Goal: Task Accomplishment & Management: Manage account settings

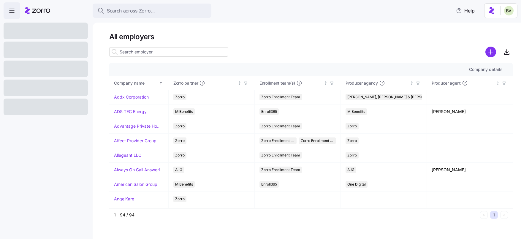
click at [134, 52] on input at bounding box center [168, 51] width 119 height 9
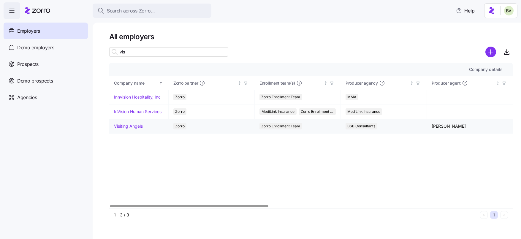
type input "vis"
click at [126, 126] on link "Visiting Angels" at bounding box center [128, 126] width 29 height 6
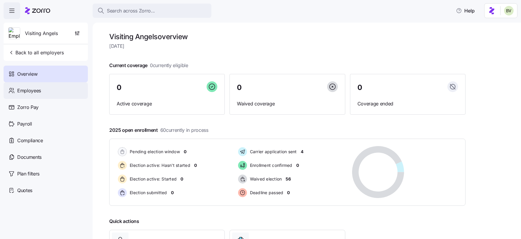
click at [34, 93] on span "Employees" at bounding box center [29, 90] width 24 height 7
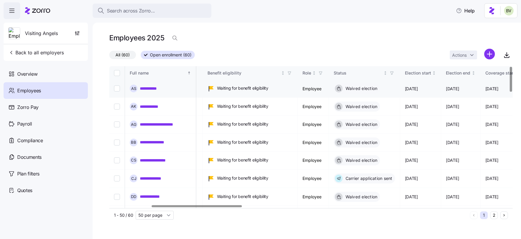
scroll to position [0, 190]
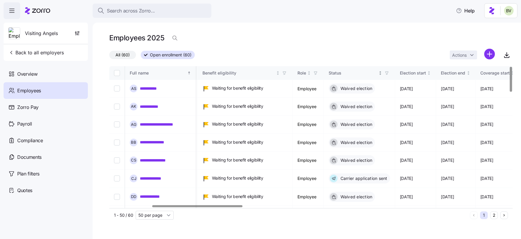
click at [388, 73] on icon "button" at bounding box center [386, 72] width 3 height 3
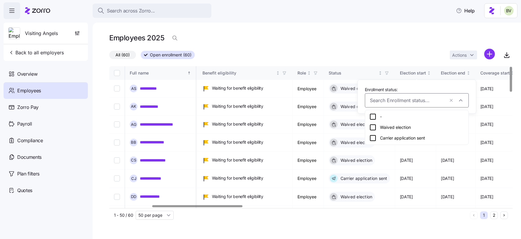
click at [374, 138] on icon at bounding box center [372, 137] width 7 height 7
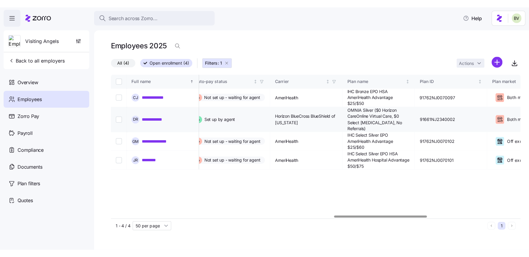
scroll to position [0, 971]
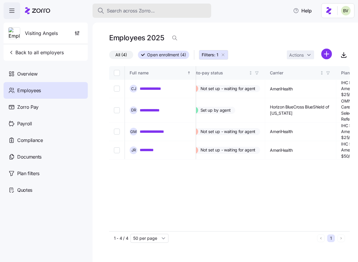
click at [133, 10] on span "Search across Zorro..." at bounding box center [131, 10] width 48 height 7
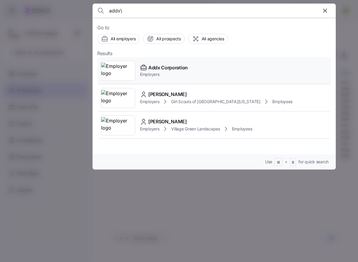
type input "addx\"
click at [124, 62] on div at bounding box center [118, 71] width 34 height 20
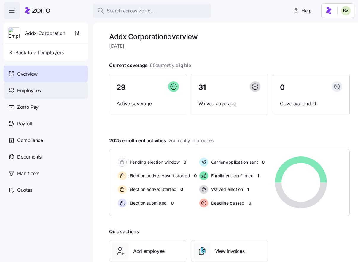
click at [56, 95] on div "Employees" at bounding box center [46, 90] width 84 height 17
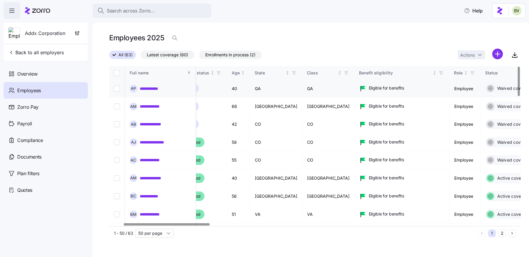
scroll to position [0, 79]
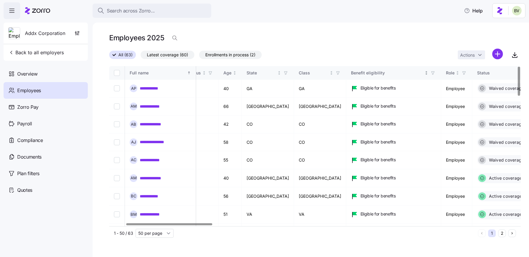
click at [431, 75] on icon "button" at bounding box center [433, 73] width 4 height 4
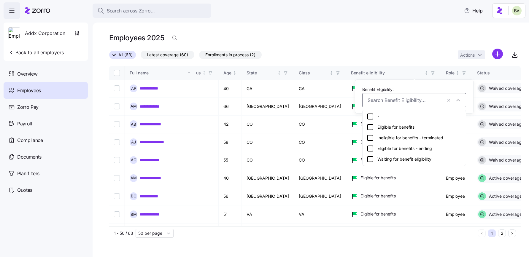
click at [372, 138] on icon at bounding box center [370, 137] width 7 height 7
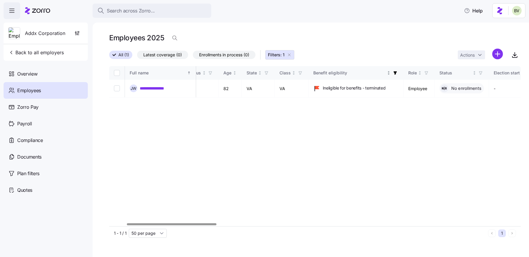
click at [397, 73] on icon "button" at bounding box center [394, 72] width 3 height 3
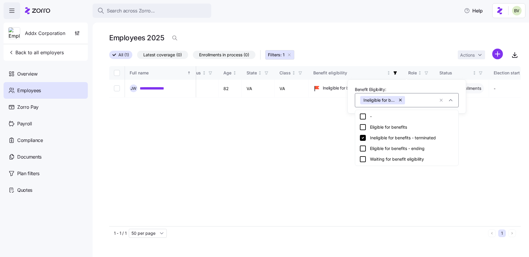
click at [401, 99] on button "button" at bounding box center [401, 100] width 8 height 8
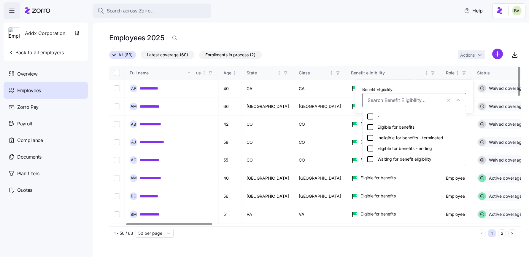
click at [407, 49] on div "All (63) Latest coverage (60) Enrollments in process (2) Actions" at bounding box center [314, 55] width 411 height 13
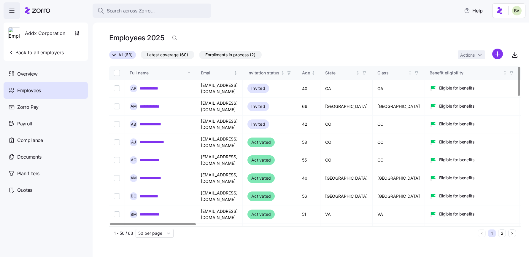
click at [509, 74] on icon "button" at bounding box center [511, 73] width 4 height 4
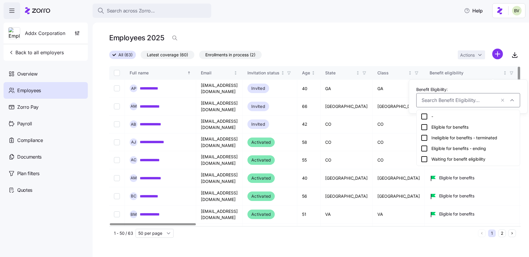
click at [439, 57] on div "All (63) Latest coverage (60) Enrollments in process (2) Actions" at bounding box center [314, 55] width 411 height 13
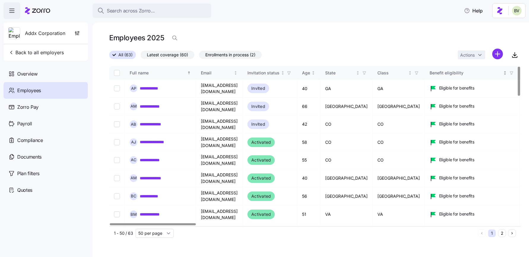
click at [509, 75] on icon "button" at bounding box center [511, 73] width 4 height 4
drag, startPoint x: 502, startPoint y: 138, endPoint x: 477, endPoint y: 134, distance: 25.1
click at [509, 74] on icon "button" at bounding box center [511, 73] width 4 height 4
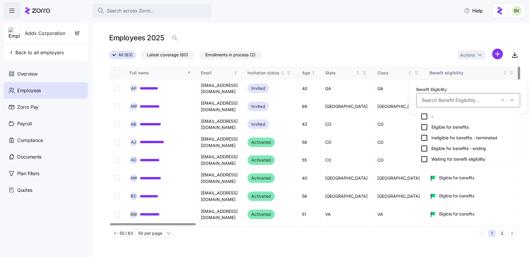
click at [462, 134] on div "Ineligible for benefits - terminated" at bounding box center [468, 137] width 95 height 7
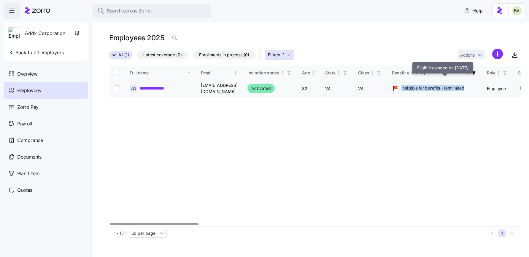
drag, startPoint x: 482, startPoint y: 87, endPoint x: 413, endPoint y: 88, distance: 69.7
click at [413, 88] on div "Ineligible for benefits - terminated" at bounding box center [434, 88] width 85 height 7
copy span "Ineligible for benefits - terminated"
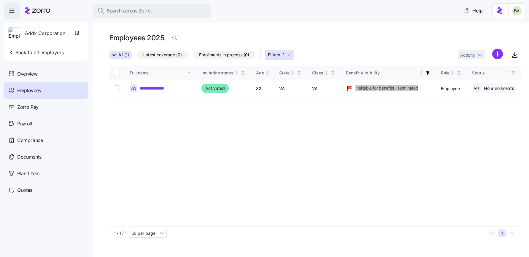
scroll to position [0, 44]
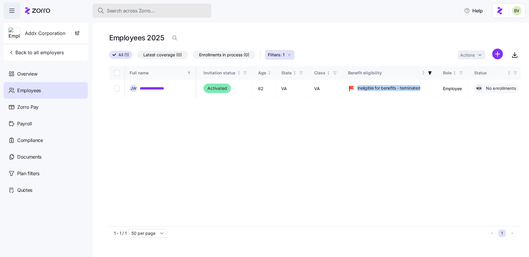
click at [136, 10] on span "Search across Zorro..." at bounding box center [131, 10] width 48 height 7
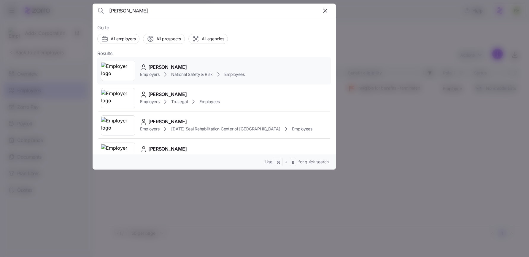
type input "Mary Totherow"
click at [117, 69] on img at bounding box center [118, 71] width 34 height 17
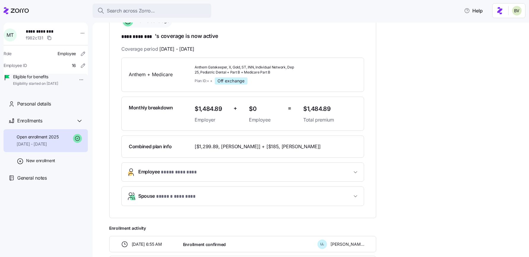
scroll to position [100, 0]
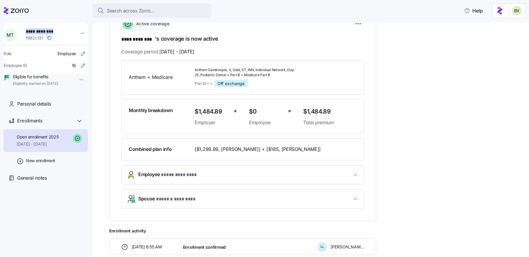
drag, startPoint x: 59, startPoint y: 32, endPoint x: 29, endPoint y: 32, distance: 29.4
click at [29, 32] on span "**********" at bounding box center [47, 31] width 42 height 6
copy span "**********"
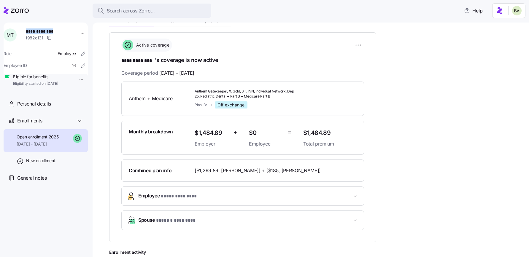
scroll to position [66, 0]
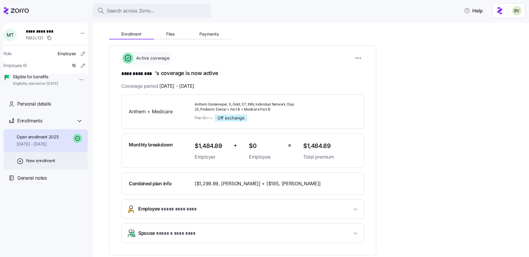
click at [51, 164] on span "New enrollment" at bounding box center [40, 161] width 29 height 6
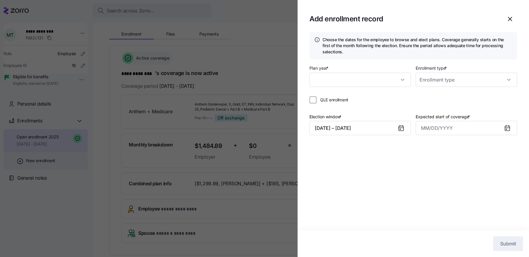
type input "2025"
type input "Special"
click at [374, 131] on button "08/29/2025 – 09/20/2025" at bounding box center [359, 128] width 101 height 14
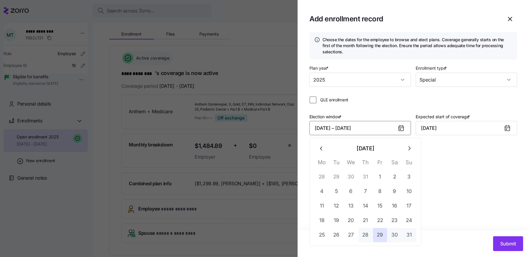
click at [370, 233] on button "28" at bounding box center [365, 235] width 14 height 14
click at [380, 233] on button "29" at bounding box center [380, 235] width 14 height 14
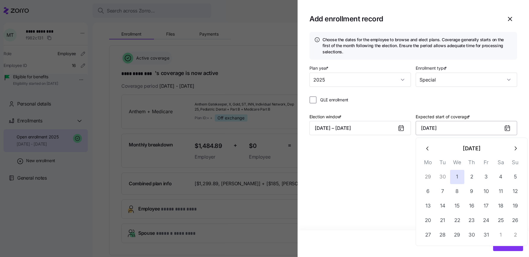
click at [483, 125] on input "October 1, 2025" at bounding box center [466, 128] width 101 height 14
click at [430, 150] on icon "button" at bounding box center [427, 148] width 7 height 7
click at [428, 175] on button "1" at bounding box center [428, 177] width 14 height 14
type input "September 1, 2025"
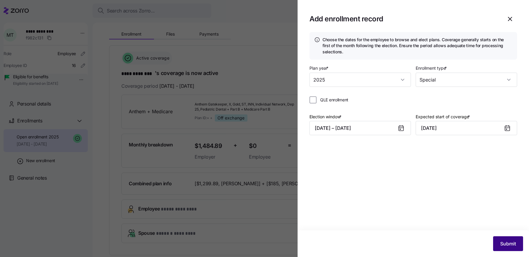
click at [499, 238] on button "Submit" at bounding box center [508, 243] width 30 height 15
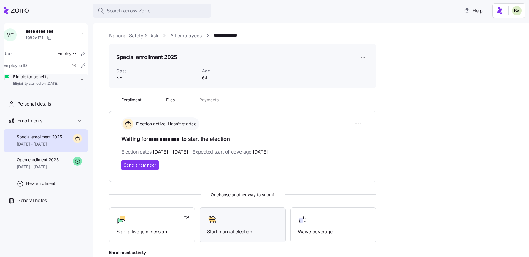
click at [209, 223] on icon at bounding box center [212, 219] width 10 height 9
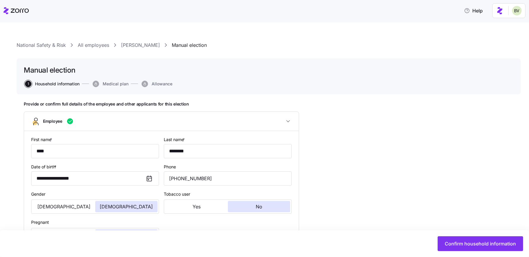
type input "NY"
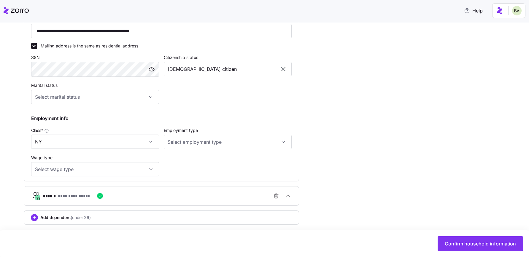
scroll to position [263, 0]
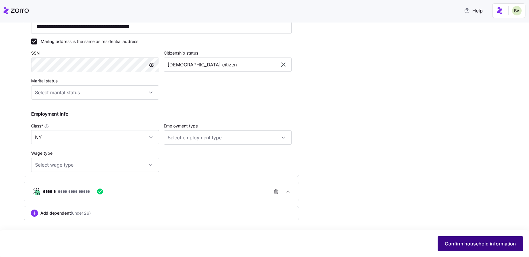
click at [453, 238] on span "Confirm household information" at bounding box center [480, 243] width 71 height 7
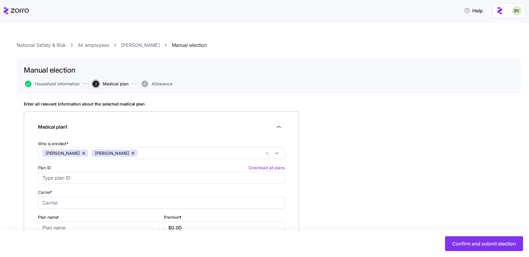
scroll to position [45, 0]
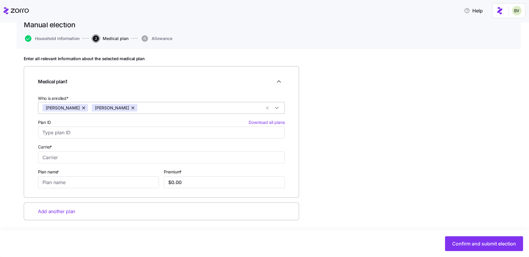
click at [129, 109] on button "button" at bounding box center [133, 107] width 8 height 7
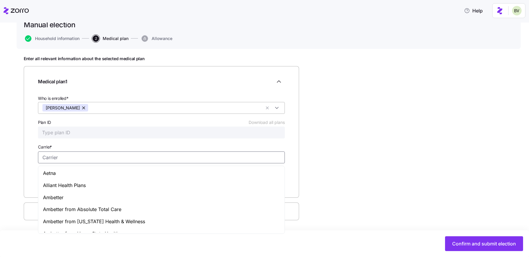
click at [51, 157] on input "Carrier *" at bounding box center [161, 158] width 247 height 12
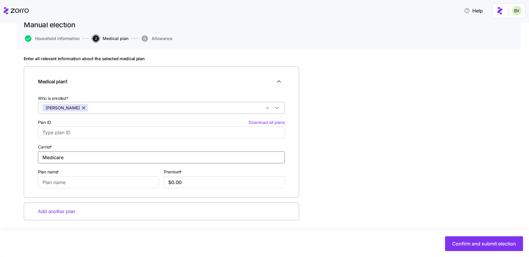
type input "Medicare"
type input "Part B"
type input "$185.00"
click at [52, 185] on input "Part B" at bounding box center [98, 182] width 121 height 12
type input "Part A+ B"
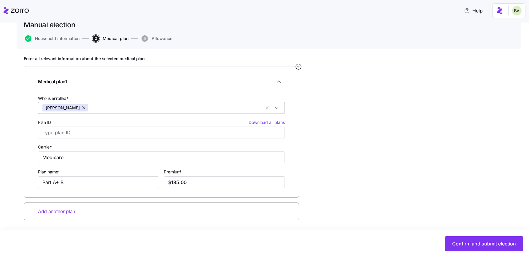
click at [66, 208] on span "Add another plan" at bounding box center [56, 211] width 37 height 7
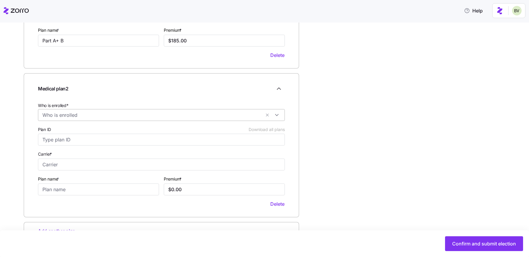
click at [72, 115] on input "Who is enrolled*" at bounding box center [151, 115] width 218 height 8
click at [46, 130] on icon at bounding box center [45, 130] width 7 height 7
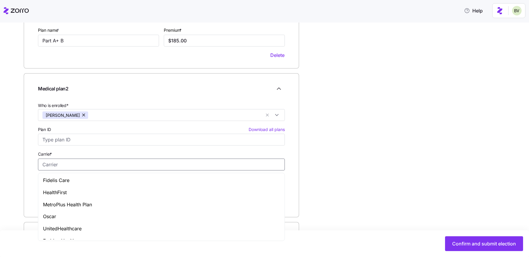
click at [50, 162] on input "Carrier *" at bounding box center [161, 165] width 247 height 12
type input "Medicare"
click at [87, 191] on input "WellCare" at bounding box center [98, 190] width 121 height 12
type input "WellCare Rx"
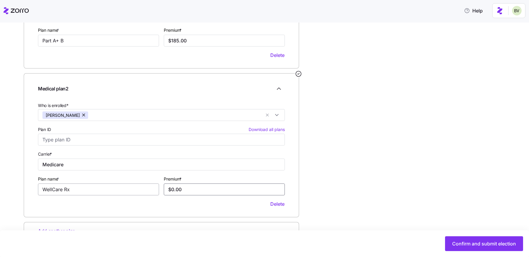
drag, startPoint x: 185, startPoint y: 190, endPoint x: 158, endPoint y: 193, distance: 27.1
click at [158, 193] on div "Who is enrolled* Mary Totherow Plan ID Download all plans Carrier * Medicare Pl…" at bounding box center [162, 154] width 252 height 111
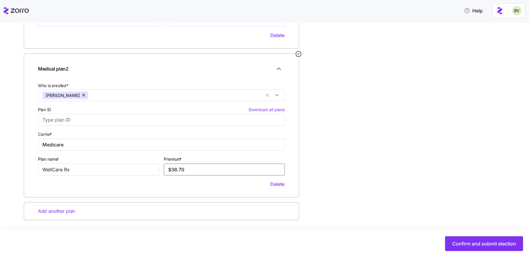
type input "$38.70"
click at [57, 213] on span "Add another plan" at bounding box center [56, 211] width 37 height 7
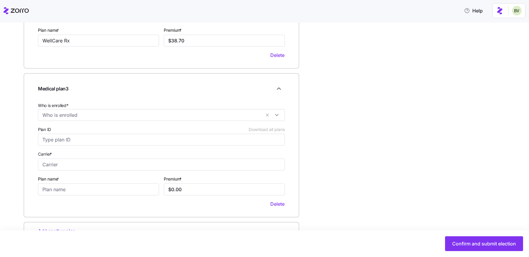
scroll to position [356, 0]
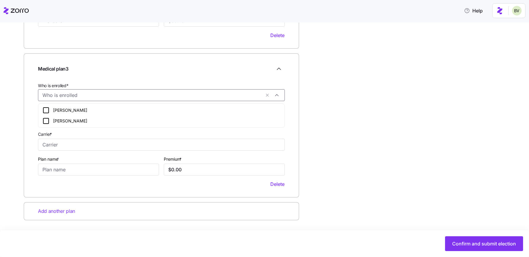
click at [71, 96] on input "Who is enrolled*" at bounding box center [151, 95] width 218 height 8
click at [49, 110] on icon at bounding box center [45, 110] width 5 height 5
click at [47, 143] on input "Carrier *" at bounding box center [161, 145] width 247 height 12
type input "Medicare"
click at [41, 171] on input "Plan G" at bounding box center [98, 170] width 121 height 12
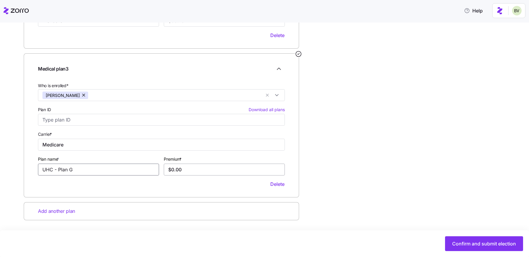
type input "UHC - Plan G"
drag, startPoint x: 188, startPoint y: 168, endPoint x: 163, endPoint y: 170, distance: 24.7
click at [164, 170] on input "$0.00" at bounding box center [224, 170] width 121 height 12
type input "$324.75"
click at [66, 211] on span "Add another plan" at bounding box center [56, 211] width 37 height 7
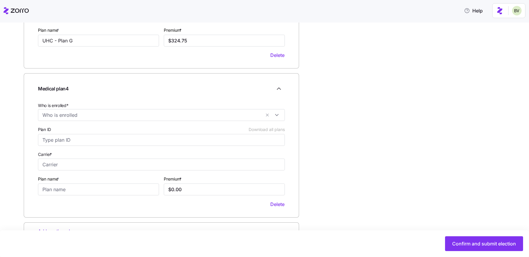
scroll to position [505, 0]
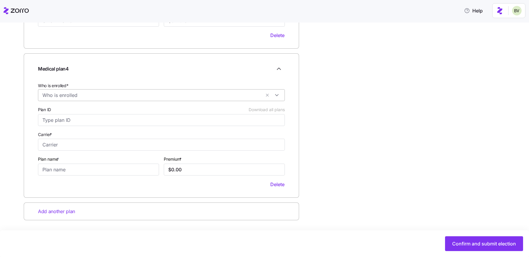
click at [71, 93] on input "Who is enrolled*" at bounding box center [151, 95] width 218 height 8
click at [45, 119] on icon at bounding box center [45, 120] width 7 height 7
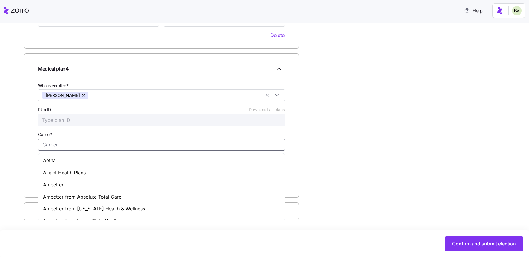
click at [51, 142] on input "Carrier *" at bounding box center [161, 145] width 247 height 12
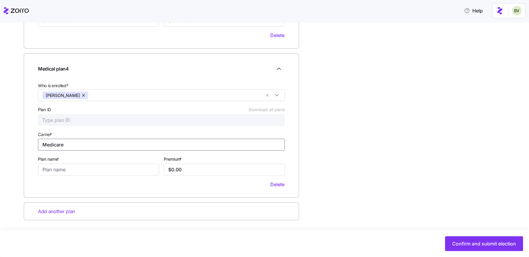
type input "Medicare"
type input "Part B"
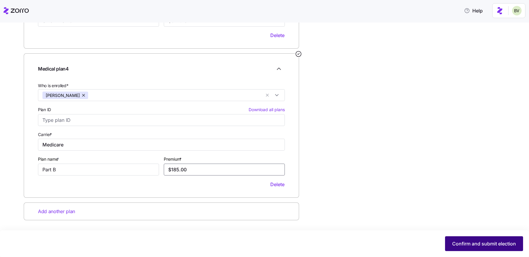
type input "$185.00"
click at [459, 238] on span "Confirm and submit election" at bounding box center [484, 243] width 64 height 7
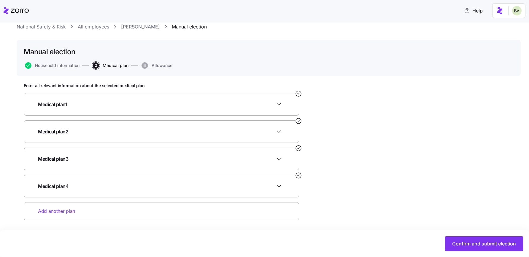
scroll to position [18, 0]
click at [457, 238] on button "Confirm and submit election" at bounding box center [484, 243] width 78 height 15
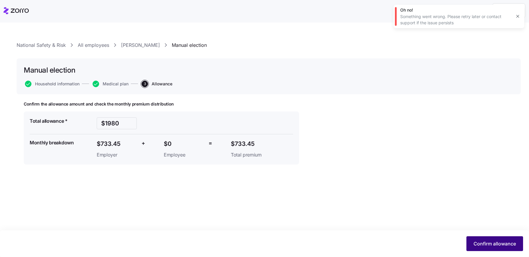
click at [488, 238] on span "Confirm allowance" at bounding box center [494, 243] width 42 height 7
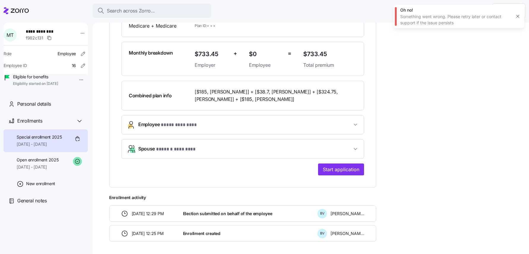
scroll to position [153, 0]
click at [328, 168] on span "Start application" at bounding box center [341, 169] width 36 height 7
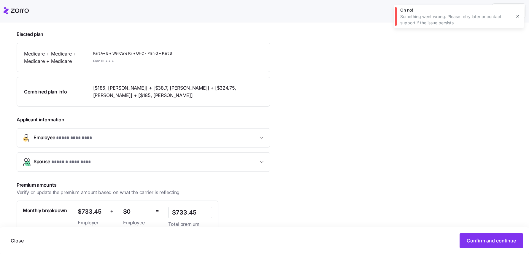
scroll to position [138, 0]
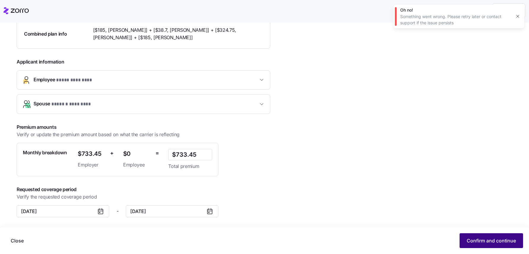
click at [471, 238] on span "Confirm and continue" at bounding box center [491, 240] width 49 height 7
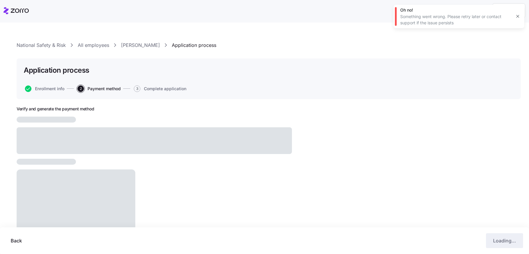
click at [517, 16] on icon "button" at bounding box center [517, 16] width 5 height 5
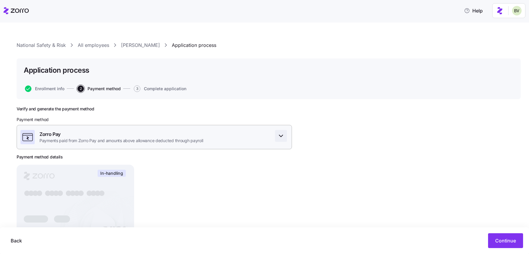
click at [278, 135] on icon "button" at bounding box center [280, 135] width 7 height 7
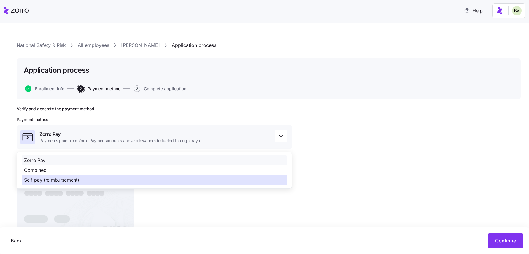
click at [107, 176] on div "Zorro Pay Combined Self-pay (reimbursement)" at bounding box center [154, 169] width 265 height 29
click at [107, 176] on div "Self-pay (reimbursement)" at bounding box center [154, 180] width 265 height 10
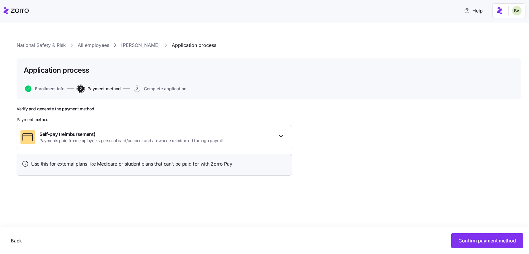
click at [322, 161] on div "Verify and generate the payment method Payment method Self-pay (reimbursement) …" at bounding box center [269, 158] width 504 height 104
click at [509, 236] on button "Confirm payment method" at bounding box center [487, 240] width 72 height 15
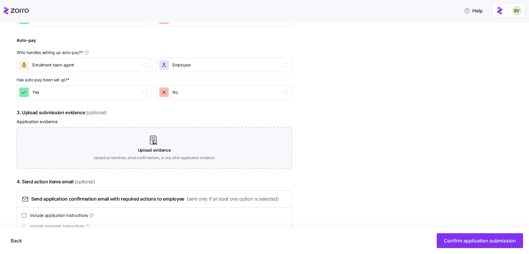
scroll to position [266, 0]
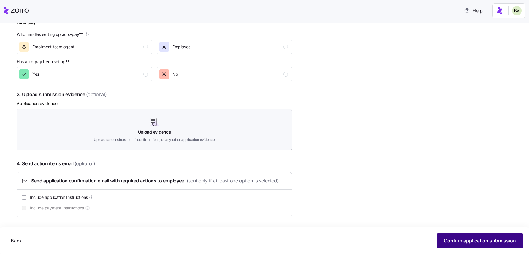
click at [462, 238] on span "Confirm application submission" at bounding box center [480, 240] width 72 height 7
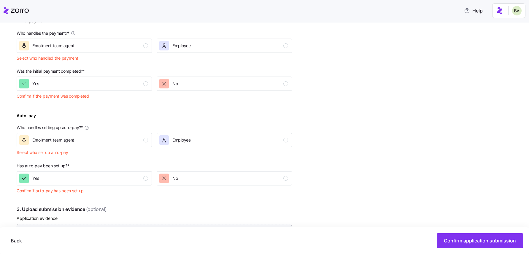
scroll to position [183, 0]
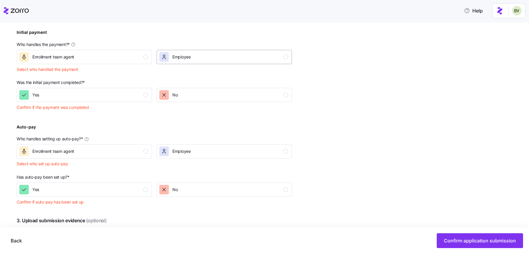
click at [230, 61] on div "Employee" at bounding box center [223, 56] width 129 height 9
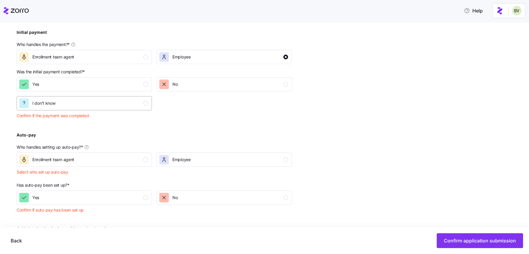
click at [102, 104] on div "I don't know" at bounding box center [83, 102] width 129 height 9
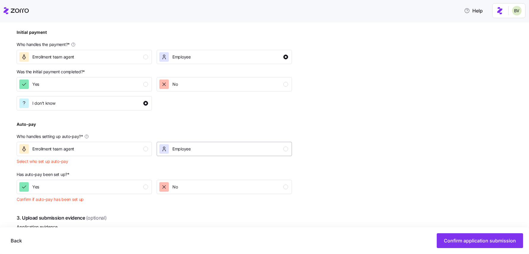
click at [196, 152] on div "Employee" at bounding box center [223, 148] width 129 height 9
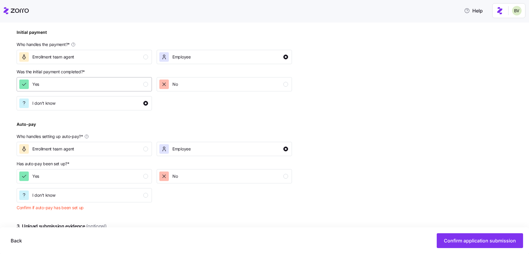
click at [118, 82] on div "Yes" at bounding box center [83, 83] width 129 height 9
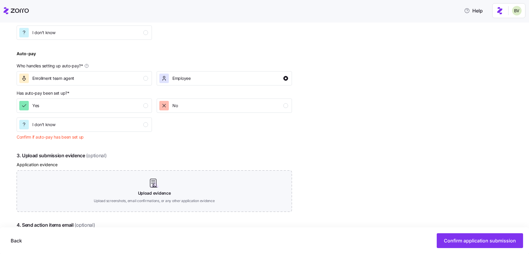
scroll to position [297, 0]
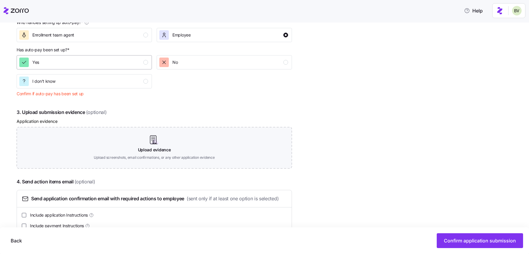
click at [119, 63] on div "Yes" at bounding box center [83, 62] width 129 height 9
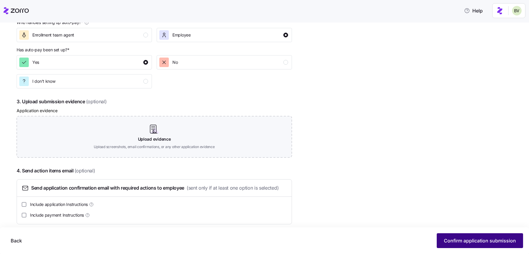
click at [447, 238] on span "Confirm application submission" at bounding box center [480, 240] width 72 height 7
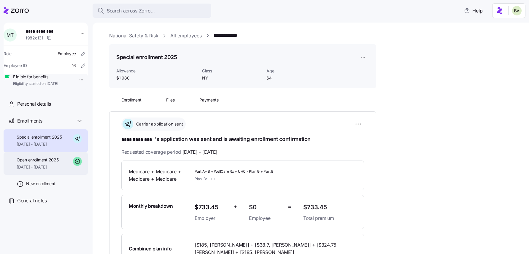
click at [58, 163] on span "Open enrollment 2025" at bounding box center [38, 160] width 42 height 6
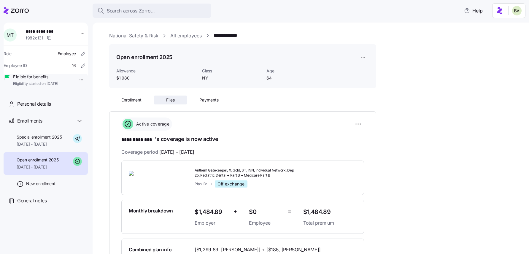
click at [173, 101] on span "Files" at bounding box center [170, 100] width 9 height 4
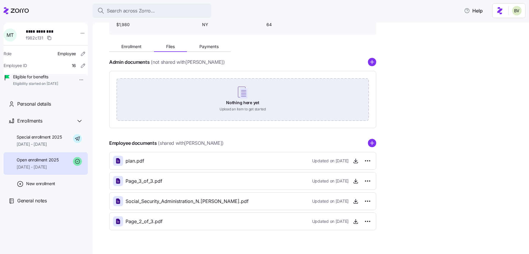
scroll to position [65, 0]
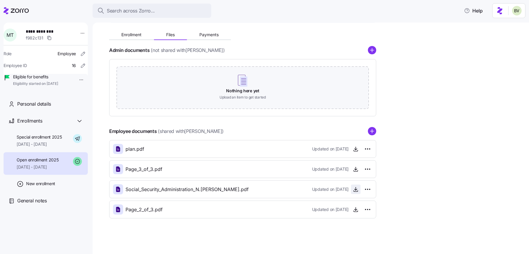
click at [356, 190] on icon "button" at bounding box center [356, 188] width 0 height 3
click at [354, 148] on icon "button" at bounding box center [356, 149] width 6 height 6
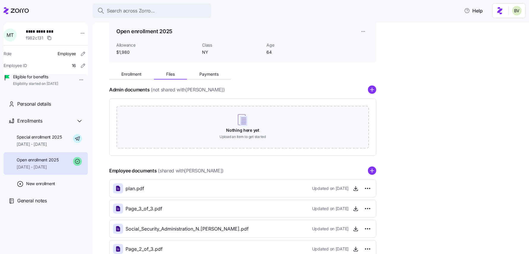
scroll to position [0, 0]
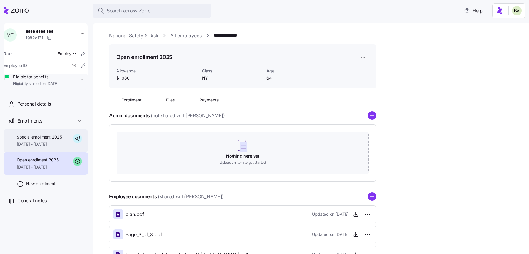
click at [40, 147] on span "[DATE] - [DATE]" at bounding box center [39, 144] width 45 height 6
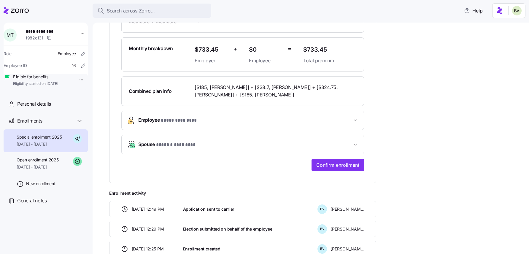
scroll to position [183, 0]
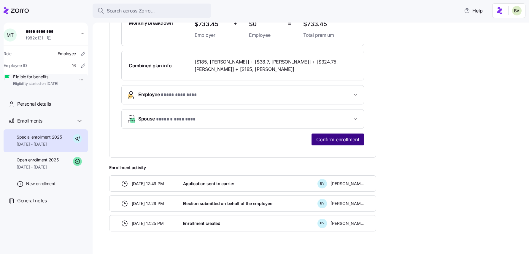
click at [334, 137] on span "Confirm enrollment" at bounding box center [337, 139] width 43 height 7
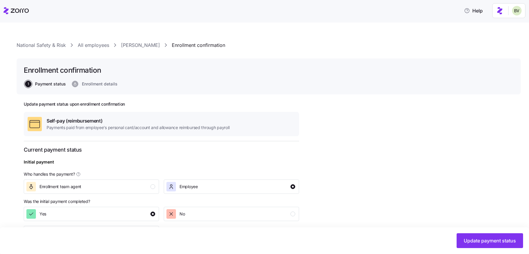
scroll to position [121, 0]
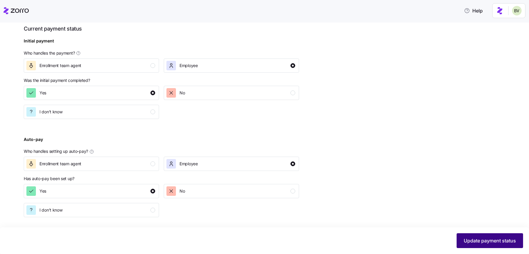
click at [466, 236] on button "Update payment status" at bounding box center [489, 240] width 66 height 15
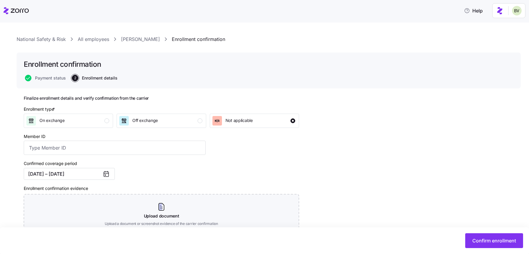
scroll to position [54, 0]
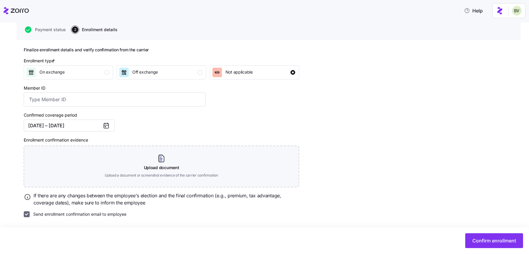
click at [29, 216] on input "Send enrollment confirmation email to employee" at bounding box center [27, 214] width 6 height 6
checkbox input "false"
click at [477, 238] on span "Confirm enrollment" at bounding box center [494, 240] width 44 height 7
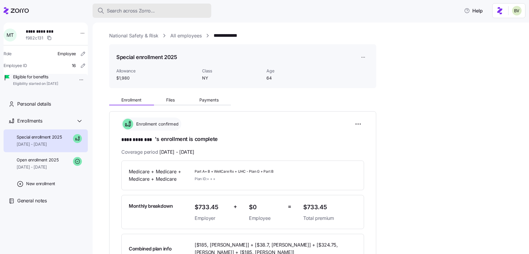
click at [146, 9] on span "Search across Zorro..." at bounding box center [131, 10] width 48 height 7
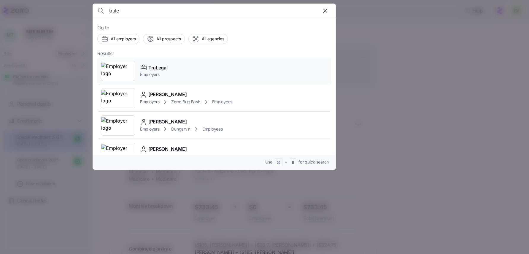
type input "trule"
click at [122, 72] on img at bounding box center [118, 71] width 34 height 17
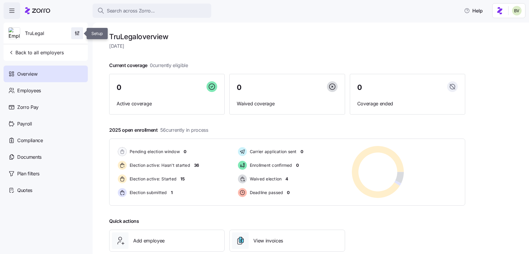
click at [79, 33] on icon "button" at bounding box center [77, 33] width 6 height 6
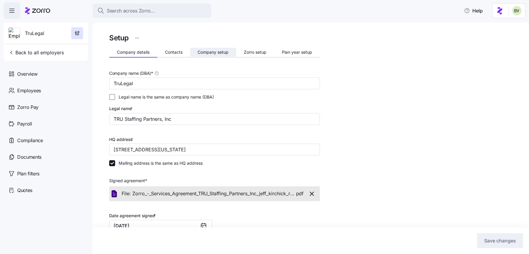
click at [222, 50] on span "Company setup" at bounding box center [213, 52] width 31 height 4
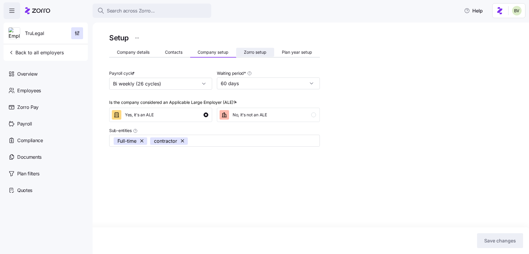
click at [253, 48] on button "Zorro setup" at bounding box center [255, 52] width 38 height 9
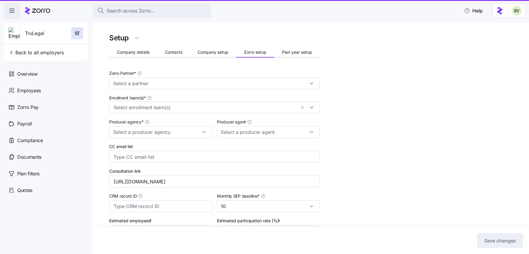
type input "Zorro"
type input "Triton Benefits - NJ"
type input "Jeff Kirk (jeff.kirk@tritonhro.com)"
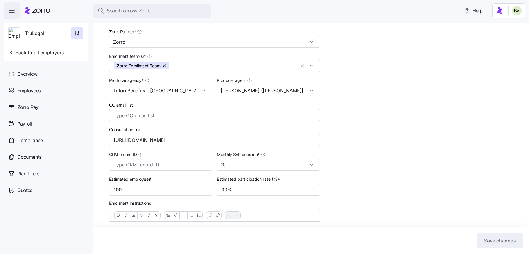
scroll to position [135, 0]
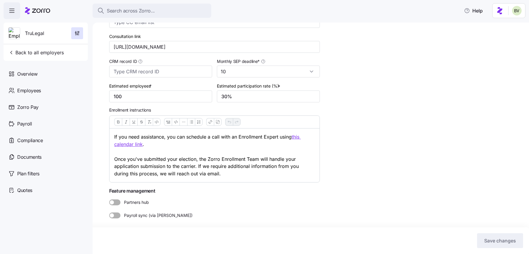
click at [114, 203] on span at bounding box center [117, 202] width 7 height 6
click at [109, 199] on input "Partners hub" at bounding box center [109, 199] width 0 height 0
click at [510, 238] on span "Save changes" at bounding box center [500, 240] width 32 height 7
click at [130, 11] on span "Search across Zorro..." at bounding box center [131, 10] width 48 height 7
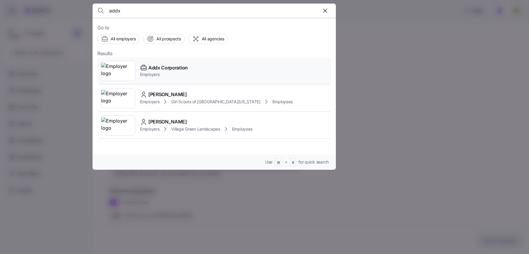
type input "addx"
click at [113, 69] on img at bounding box center [118, 71] width 34 height 17
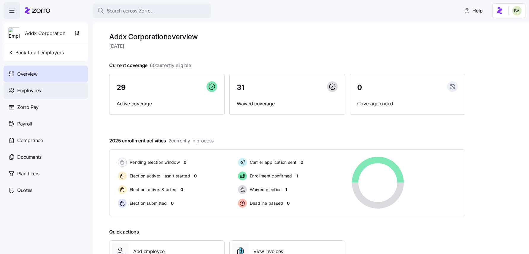
click at [47, 94] on div "Employees" at bounding box center [46, 90] width 84 height 17
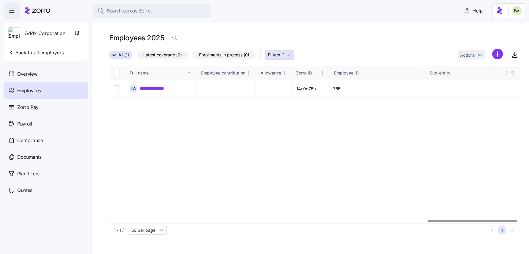
scroll to position [0, 1477]
click at [292, 56] on button "Filters: 1" at bounding box center [279, 54] width 29 height 9
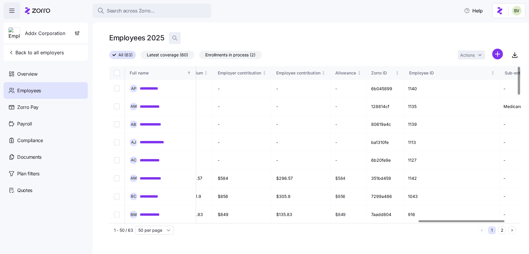
click at [175, 42] on span "button" at bounding box center [174, 37] width 11 height 11
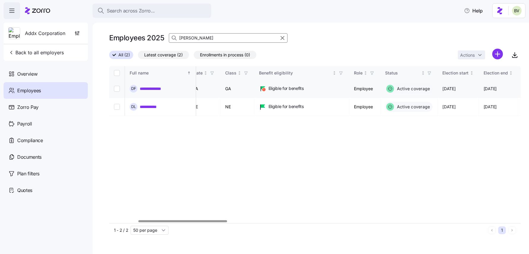
scroll to position [0, 132]
click at [322, 142] on div "**********" at bounding box center [314, 144] width 411 height 157
click at [227, 35] on input "dona" at bounding box center [228, 37] width 119 height 9
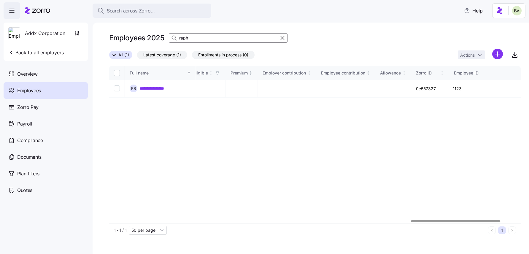
scroll to position [0, 1386]
type input "raph"
click at [282, 36] on icon "button" at bounding box center [282, 37] width 7 height 7
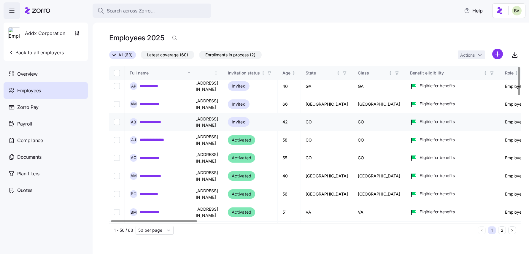
scroll to position [2, 0]
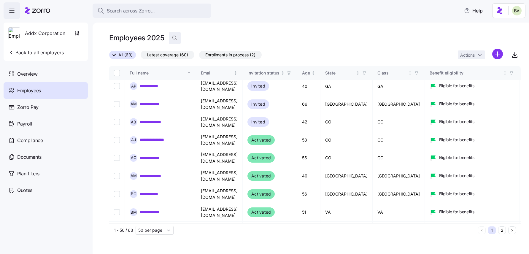
click at [175, 36] on icon "button" at bounding box center [175, 38] width 6 height 6
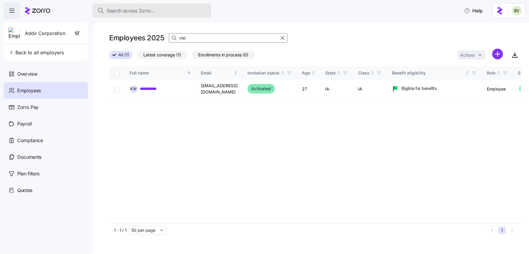
type input "visi"
click at [163, 13] on div "Search across Zorro..." at bounding box center [151, 10] width 109 height 7
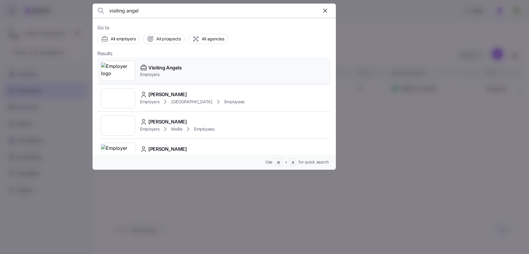
type input "visiting angel"
click at [121, 67] on img at bounding box center [118, 71] width 34 height 17
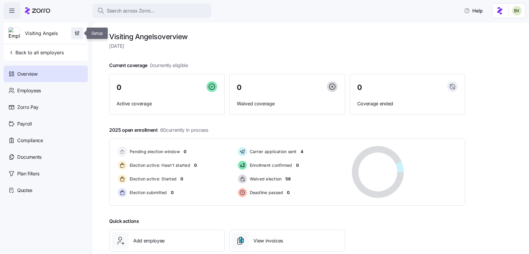
click at [73, 34] on span "button" at bounding box center [76, 33] width 11 height 11
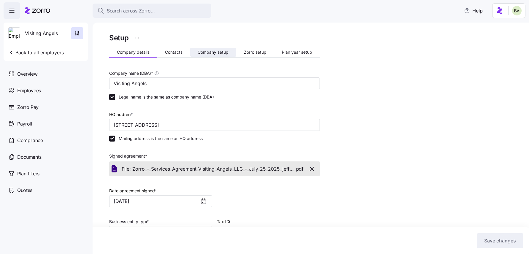
click at [221, 52] on span "Company setup" at bounding box center [213, 52] width 31 height 4
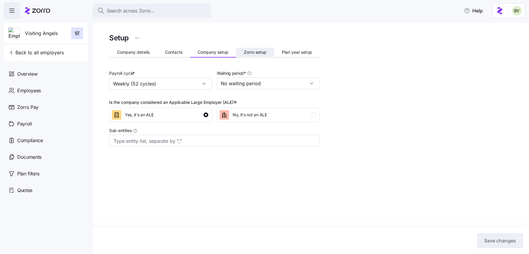
click at [259, 52] on span "Zorro setup" at bounding box center [255, 52] width 23 height 4
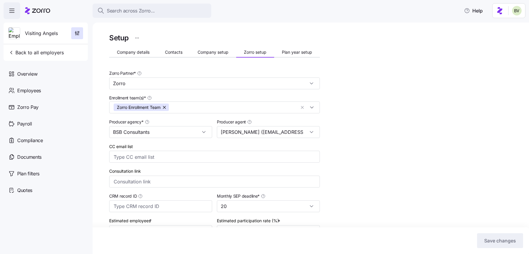
type input "Ben Horowitz (bhorowitz@bsbconsultants.com)"
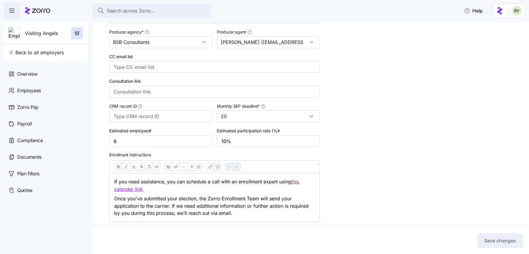
scroll to position [109, 0]
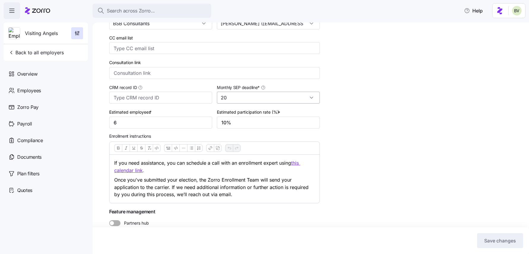
click at [314, 98] on input "20" at bounding box center [268, 98] width 103 height 12
click at [265, 128] on div "10" at bounding box center [268, 130] width 98 height 11
type input "10"
click at [497, 238] on span "Save changes" at bounding box center [500, 240] width 32 height 7
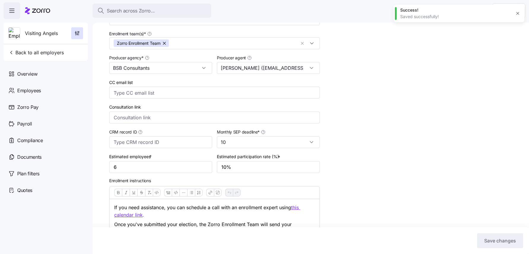
scroll to position [0, 0]
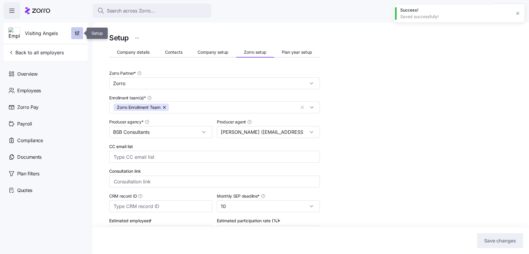
click at [78, 33] on icon "button" at bounding box center [77, 33] width 6 height 6
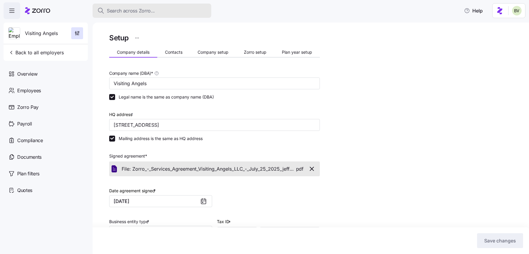
click at [138, 12] on span "Search across Zorro..." at bounding box center [131, 10] width 48 height 7
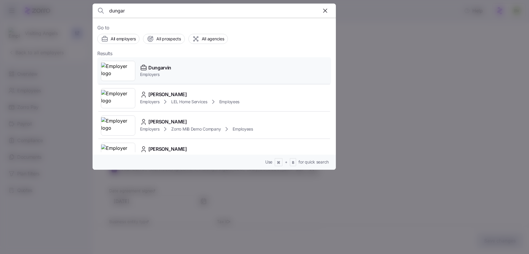
type input "dungar"
click at [115, 70] on img at bounding box center [118, 71] width 34 height 17
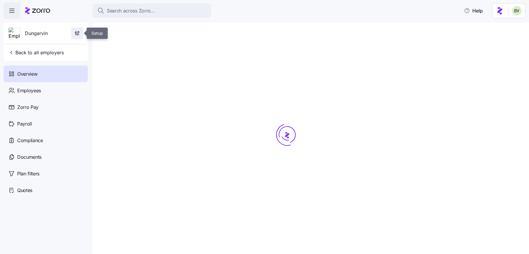
click at [77, 30] on icon "button" at bounding box center [77, 33] width 6 height 6
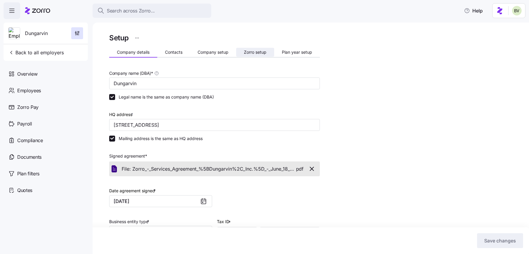
click at [240, 52] on button "Zorro setup" at bounding box center [255, 52] width 38 height 9
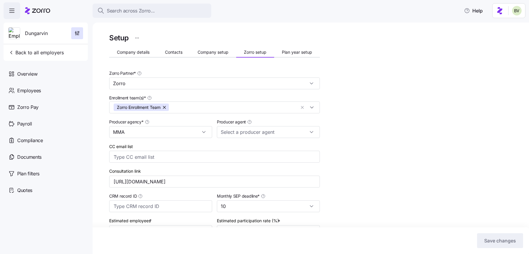
type input "Maggie Martin (maggie.martin@marshmma.com)"
click at [77, 31] on icon "button" at bounding box center [77, 33] width 6 height 6
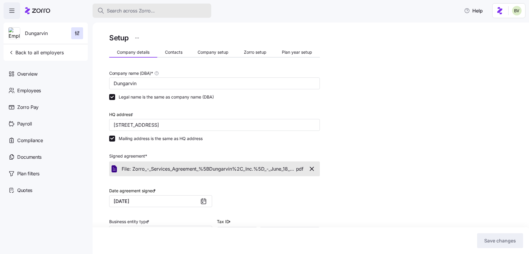
click at [150, 12] on span "Search across Zorro..." at bounding box center [131, 10] width 48 height 7
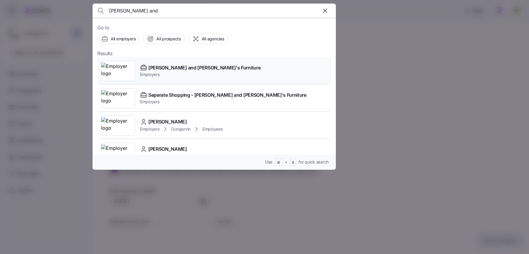
type input "bernie and"
click at [121, 71] on img at bounding box center [118, 71] width 34 height 17
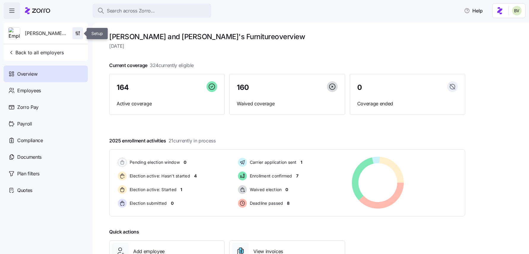
click at [77, 31] on icon "button" at bounding box center [78, 33] width 6 height 6
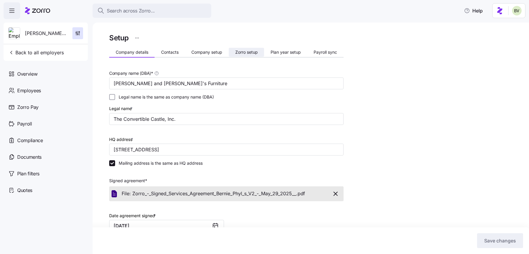
click at [259, 52] on button "Zorro setup" at bounding box center [246, 52] width 35 height 9
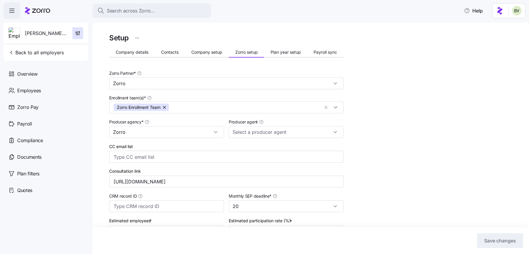
click at [279, 52] on span "Plan year setup" at bounding box center [285, 52] width 30 height 4
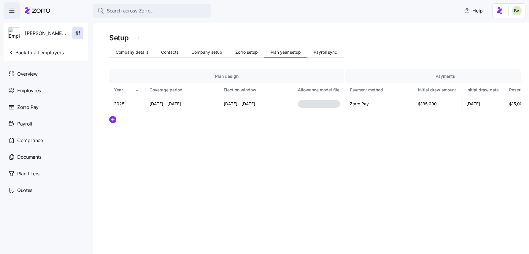
click at [241, 55] on button "Zorro setup" at bounding box center [246, 52] width 35 height 9
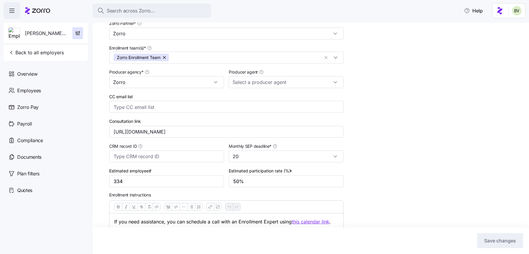
scroll to position [70, 0]
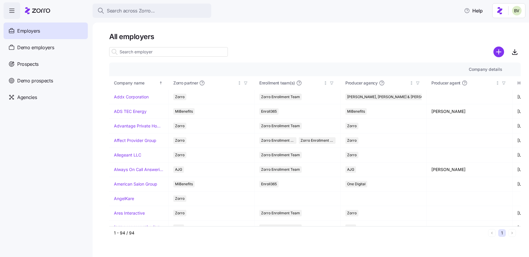
click at [129, 53] on input at bounding box center [168, 51] width 119 height 9
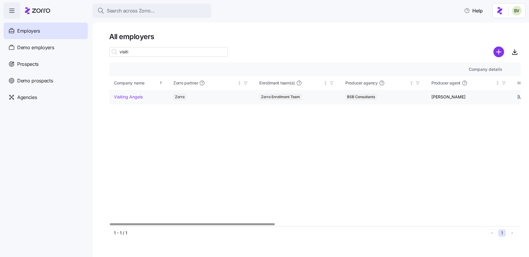
type input "visiti"
click at [128, 96] on link "Visiting Angels" at bounding box center [128, 97] width 29 height 6
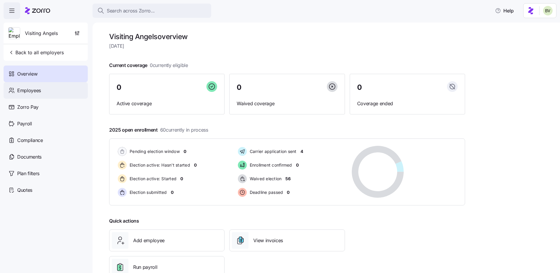
click at [52, 88] on div "Employees" at bounding box center [46, 90] width 84 height 17
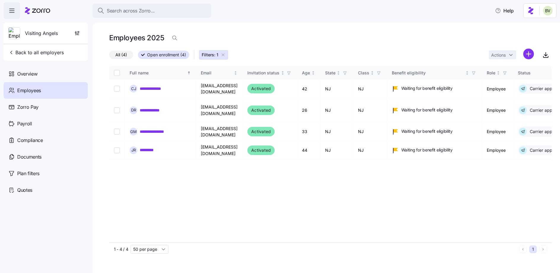
click at [223, 55] on icon "button" at bounding box center [223, 54] width 5 height 5
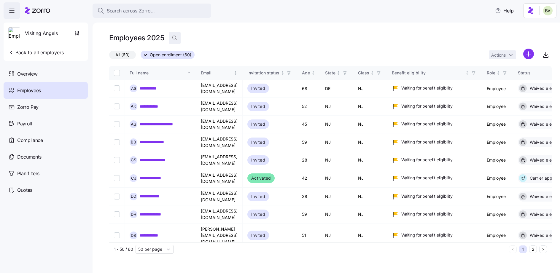
click at [175, 39] on icon "button" at bounding box center [175, 38] width 6 height 6
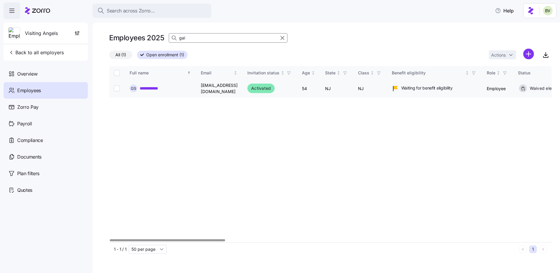
type input "gai"
click at [157, 86] on link "**********" at bounding box center [152, 88] width 24 height 6
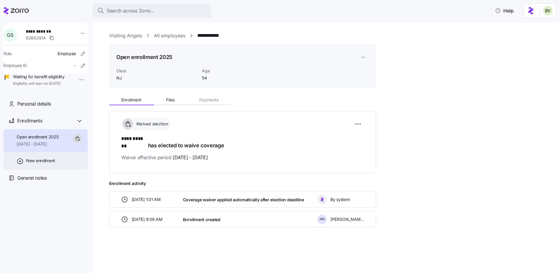
click at [47, 164] on span "New enrollment" at bounding box center [40, 161] width 29 height 6
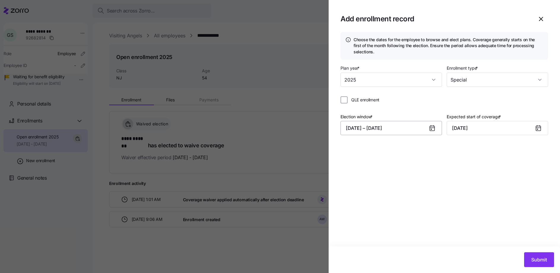
click at [393, 128] on button "08/29/2025 – 09/20/2025" at bounding box center [390, 128] width 101 height 14
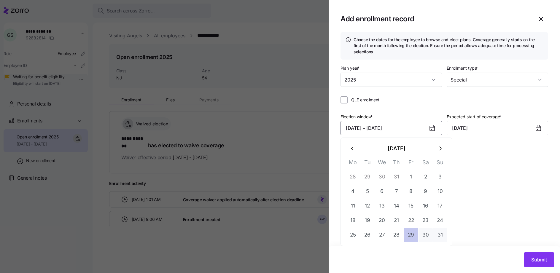
click at [408, 236] on button "29" at bounding box center [411, 235] width 14 height 14
click at [438, 150] on icon "button" at bounding box center [440, 148] width 7 height 7
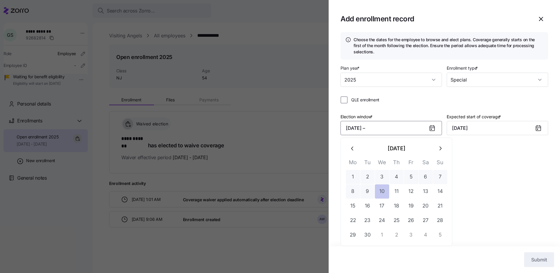
click at [385, 192] on button "10" at bounding box center [382, 191] width 14 height 14
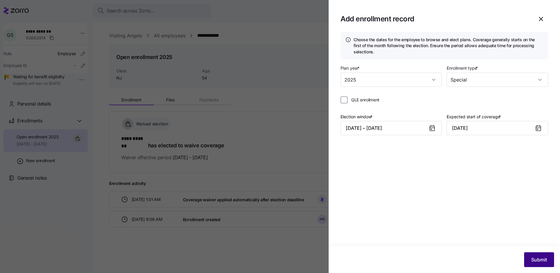
click at [529, 257] on span "Submit" at bounding box center [539, 259] width 16 height 7
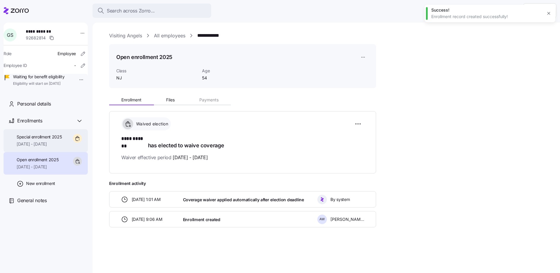
click at [45, 140] on span "Special enrollment 2025" at bounding box center [39, 137] width 45 height 6
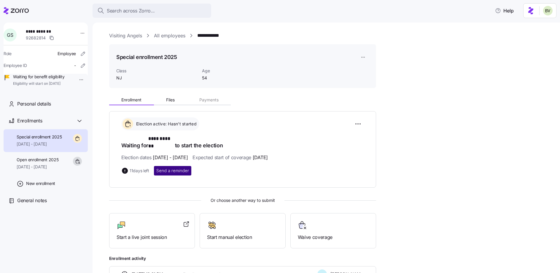
click at [177, 168] on span "Send a reminder" at bounding box center [172, 171] width 33 height 6
click at [529, 15] on icon "button" at bounding box center [548, 13] width 5 height 5
click at [157, 36] on link "All employees" at bounding box center [169, 35] width 31 height 7
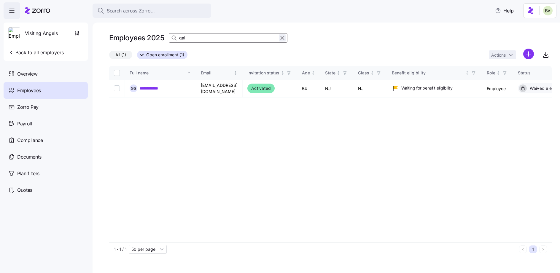
click at [281, 39] on icon "button" at bounding box center [282, 37] width 3 height 3
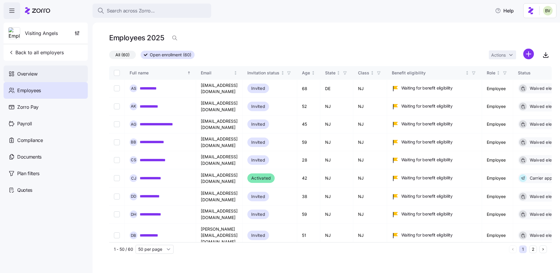
click at [32, 73] on span "Overview" at bounding box center [27, 73] width 20 height 7
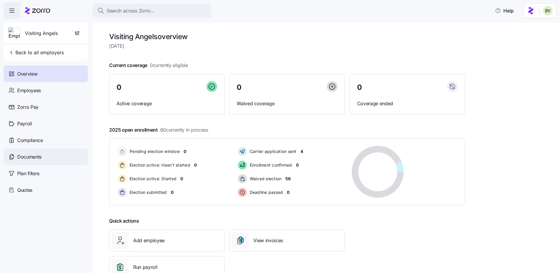
click at [41, 156] on span "Documents" at bounding box center [29, 156] width 24 height 7
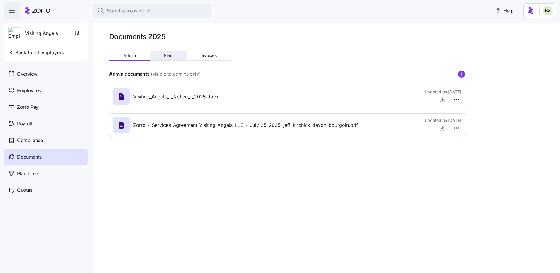
click at [171, 58] on button "Plan" at bounding box center [168, 55] width 36 height 9
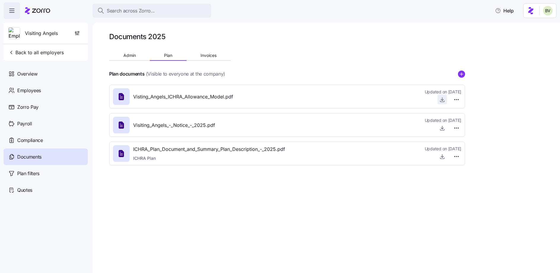
click at [442, 99] on icon "button" at bounding box center [442, 99] width 0 height 3
click at [129, 56] on span "Admin" at bounding box center [129, 55] width 12 height 4
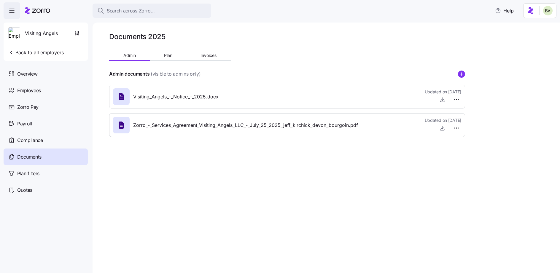
click at [172, 79] on div at bounding box center [287, 81] width 356 height 7
click at [167, 55] on span "Plan" at bounding box center [168, 55] width 8 height 4
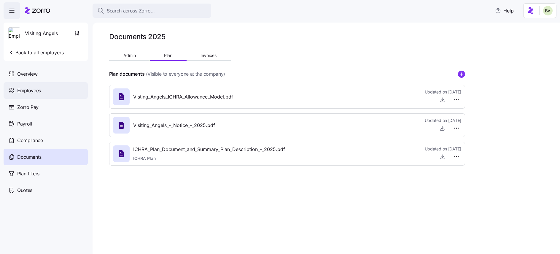
click at [49, 87] on div "Employees" at bounding box center [46, 90] width 84 height 17
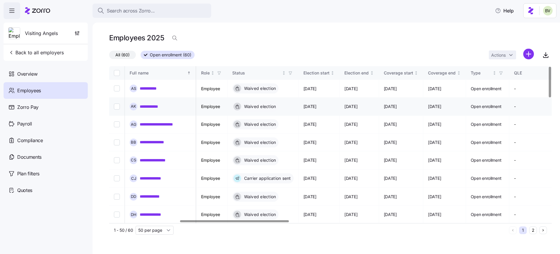
scroll to position [0, 291]
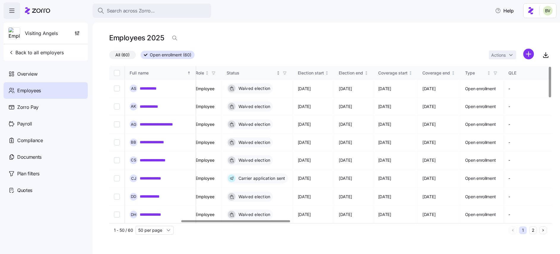
click at [287, 71] on icon "button" at bounding box center [285, 73] width 4 height 4
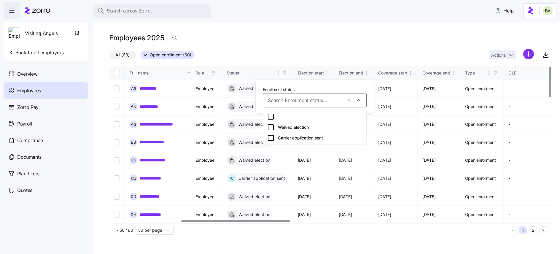
click at [272, 139] on icon at bounding box center [270, 137] width 7 height 7
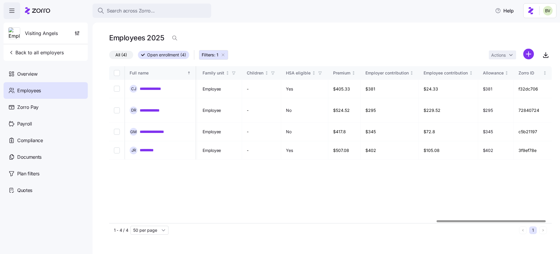
scroll to position [0, 1325]
click at [47, 90] on div "Employees" at bounding box center [46, 90] width 84 height 17
click at [224, 56] on icon "button" at bounding box center [223, 54] width 5 height 5
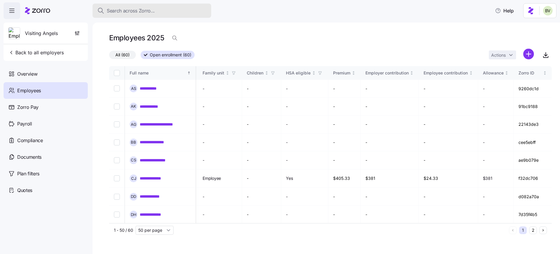
click at [122, 12] on span "Search across Zorro..." at bounding box center [131, 10] width 48 height 7
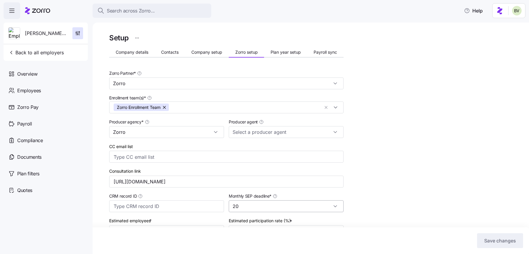
scroll to position [70, 0]
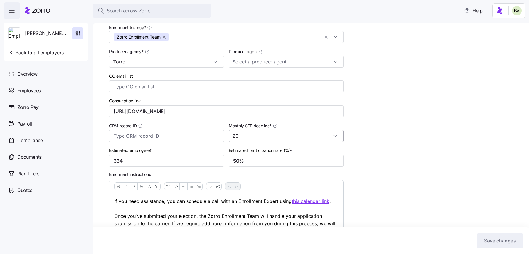
click at [332, 136] on input "20" at bounding box center [286, 136] width 115 height 12
click at [254, 156] on div "10" at bounding box center [286, 156] width 110 height 11
type input "10"
click at [510, 239] on span "Save changes" at bounding box center [500, 240] width 32 height 7
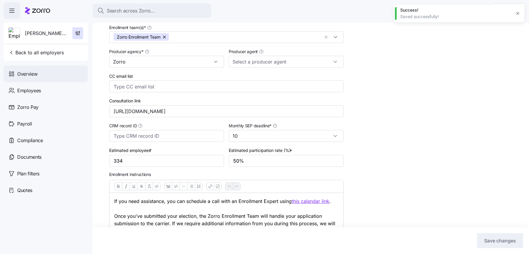
click at [55, 81] on div "Overview" at bounding box center [46, 74] width 84 height 17
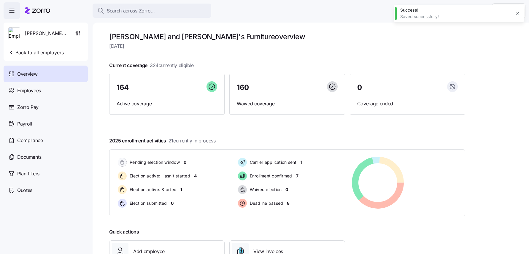
click at [51, 96] on div "Employees" at bounding box center [46, 90] width 84 height 17
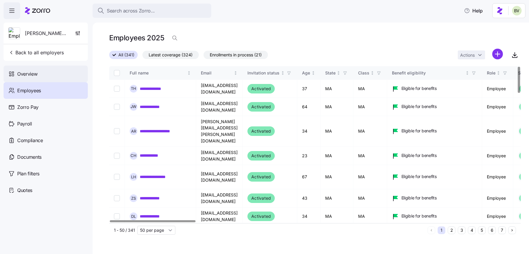
click at [36, 71] on span "Overview" at bounding box center [27, 73] width 20 height 7
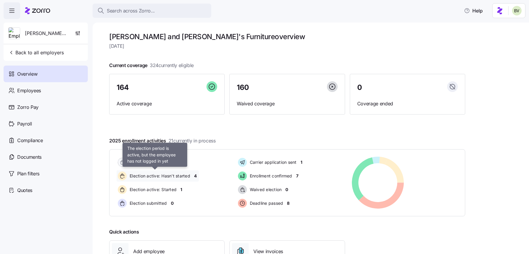
click at [184, 176] on span "Election active: Hasn't started" at bounding box center [159, 176] width 62 height 6
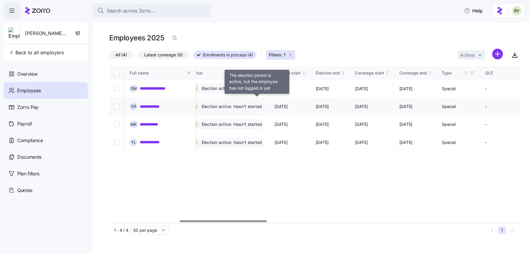
scroll to position [0, 329]
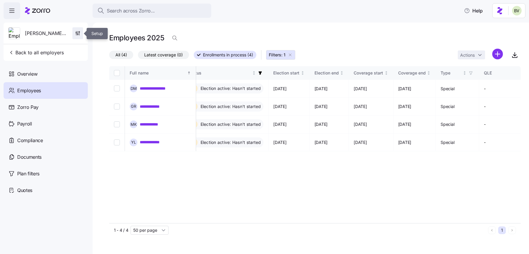
click at [78, 33] on icon "button" at bounding box center [78, 33] width 6 height 6
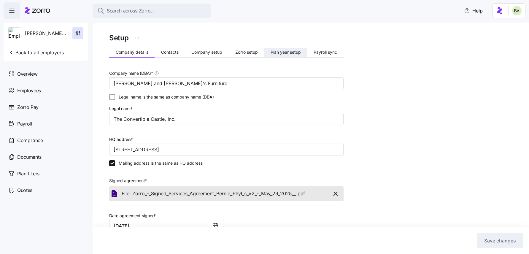
click at [270, 52] on span "Plan year setup" at bounding box center [285, 52] width 30 height 4
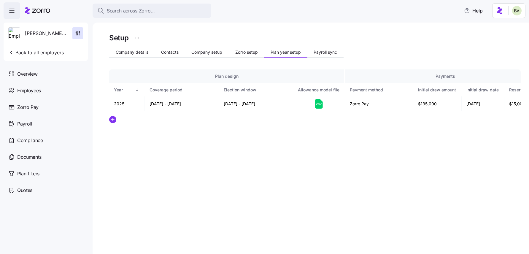
click at [244, 50] on span "Zorro setup" at bounding box center [246, 52] width 23 height 4
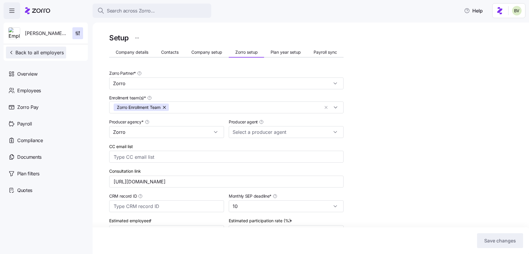
click at [46, 57] on button "Back to all employers" at bounding box center [36, 53] width 60 height 12
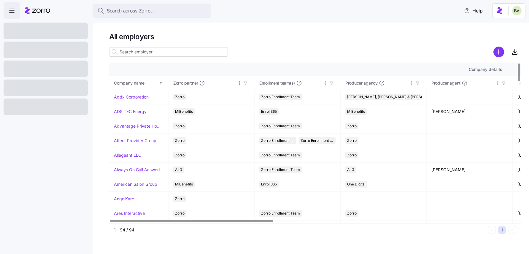
click at [245, 82] on icon "button" at bounding box center [246, 83] width 4 height 4
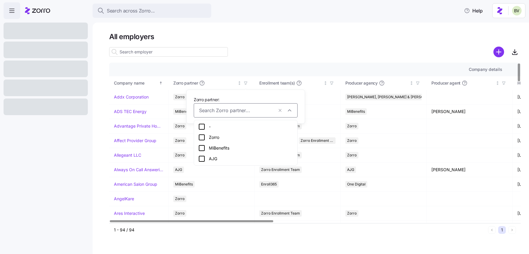
click at [201, 136] on icon at bounding box center [201, 137] width 7 height 7
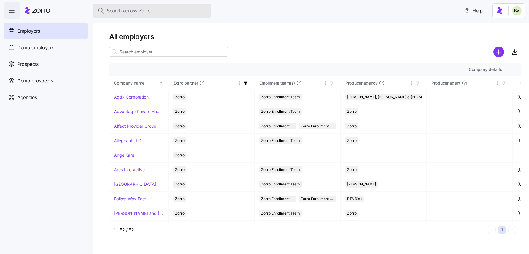
click at [135, 13] on span "Search across Zorro..." at bounding box center [131, 10] width 48 height 7
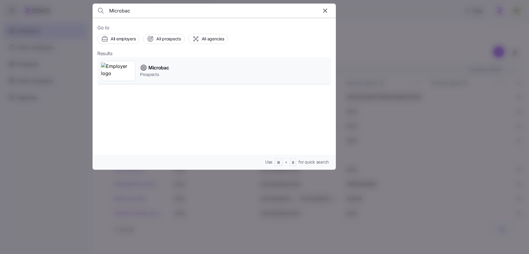
type input "Microbac"
click at [121, 70] on img at bounding box center [118, 71] width 34 height 17
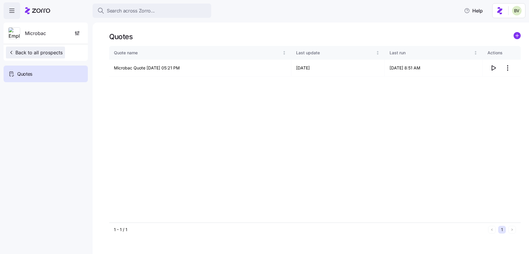
click at [24, 49] on span "Back to all prospects" at bounding box center [35, 52] width 54 height 7
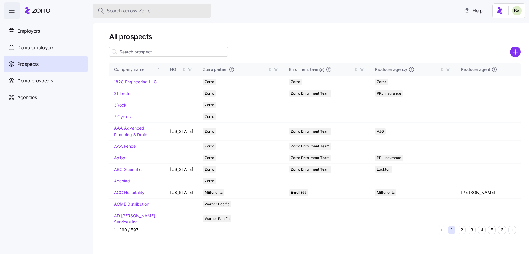
click at [127, 10] on span "Search across Zorro..." at bounding box center [131, 10] width 48 height 7
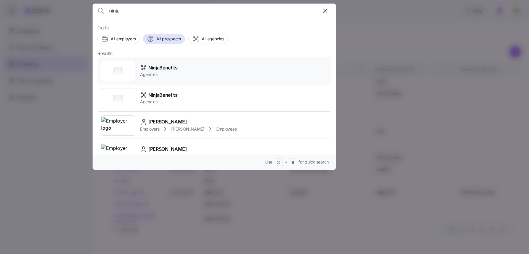
type input "ninja"
click at [120, 65] on div at bounding box center [118, 71] width 34 height 20
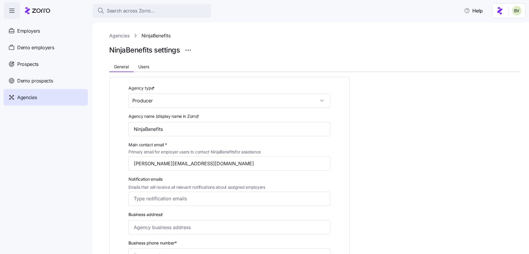
click at [33, 98] on span "Agencies" at bounding box center [27, 97] width 20 height 7
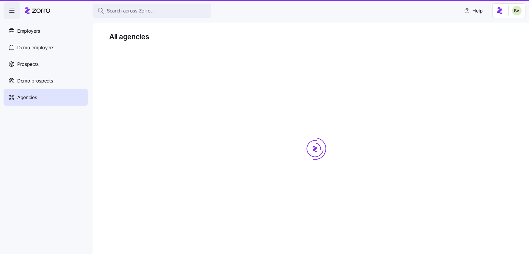
click at [33, 98] on span "Agencies" at bounding box center [27, 97] width 20 height 7
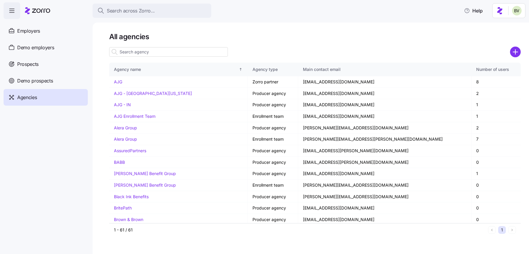
click at [147, 52] on input at bounding box center [168, 51] width 119 height 9
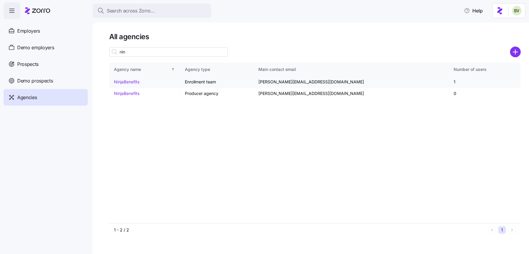
type input "nin"
click at [129, 82] on link "NinjaBenefits" at bounding box center [127, 81] width 26 height 5
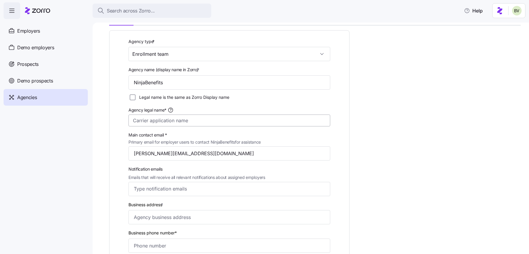
scroll to position [58, 0]
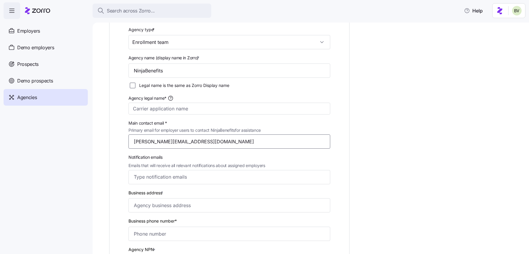
drag, startPoint x: 191, startPoint y: 143, endPoint x: 133, endPoint y: 140, distance: 58.2
click at [133, 140] on input "andrew@ninjapolicy.com" at bounding box center [229, 141] width 202 height 14
click at [163, 171] on div at bounding box center [229, 177] width 202 height 14
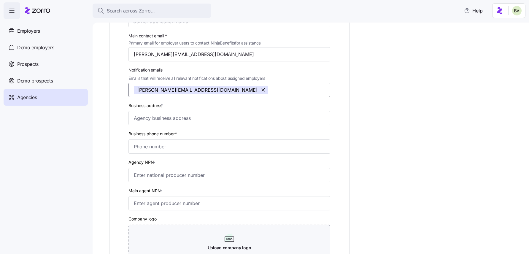
scroll to position [152, 0]
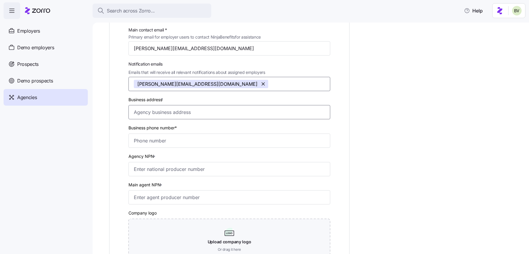
click at [159, 115] on input "Business address *" at bounding box center [229, 112] width 202 height 14
paste input "57 Westbrook Ct, San Francisco, CA 94124"
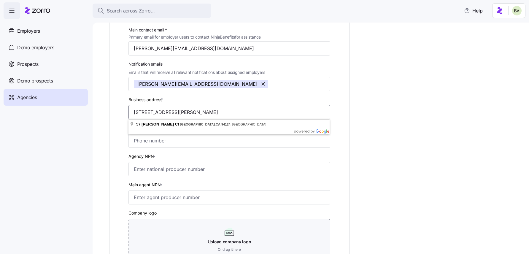
type input "57 Westbrook Ct, San Francisco, CA 94124"
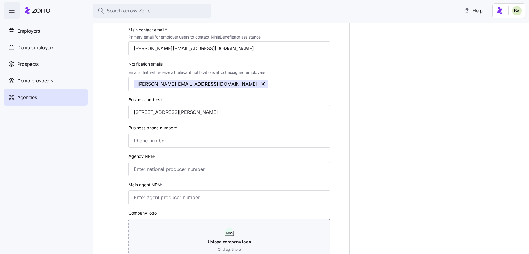
click at [120, 122] on div "Agency type * Enrollment team Agency name (display name in Zorro) * NinjaBenefi…" at bounding box center [229, 102] width 225 height 339
click at [145, 139] on input "Business phone number*" at bounding box center [229, 140] width 202 height 14
paste input "(415) 737-5949"
type input "(415) 737-5949"
click at [122, 133] on div "Agency type * Enrollment team Agency name (display name in Zorro) * NinjaBenefi…" at bounding box center [229, 102] width 225 height 339
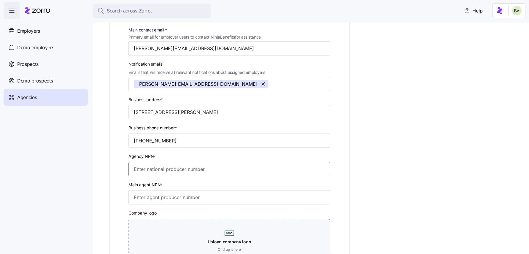
click at [157, 168] on input "Agency NPN *" at bounding box center [229, 169] width 202 height 14
paste input "19550030"
type input "19550030"
click at [150, 198] on input "Main agent NPN *" at bounding box center [229, 197] width 202 height 14
paste input "19550030"
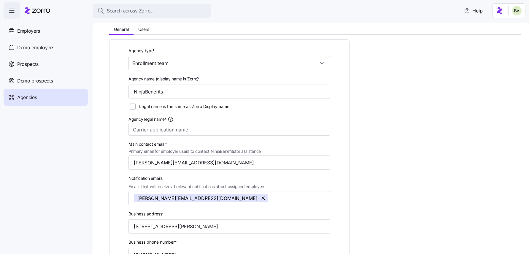
scroll to position [37, 0]
type input "19550030"
click at [130, 106] on input "Legal name is the same as Zorro Display name" at bounding box center [133, 107] width 6 height 6
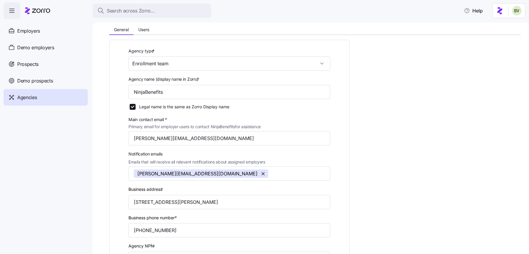
scroll to position [233, 0]
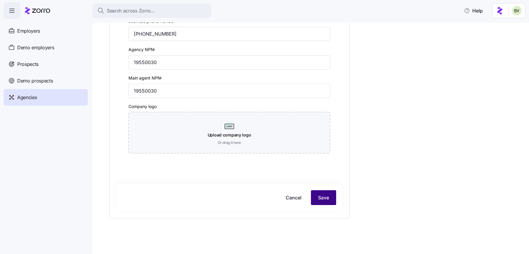
click at [317, 196] on button "Save" at bounding box center [323, 197] width 25 height 15
checkbox input "false"
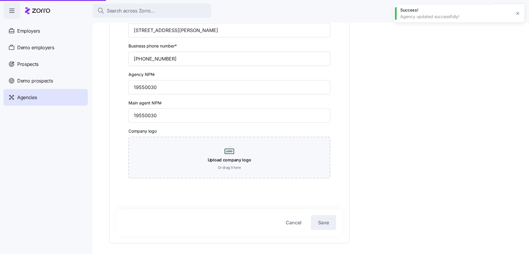
scroll to position [258, 0]
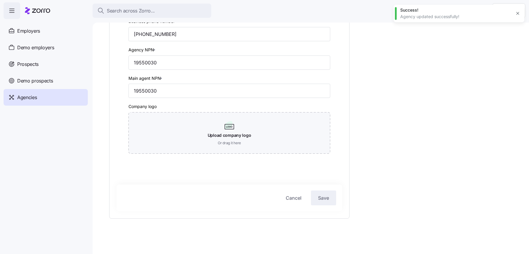
click at [515, 17] on button "button" at bounding box center [517, 13] width 8 height 8
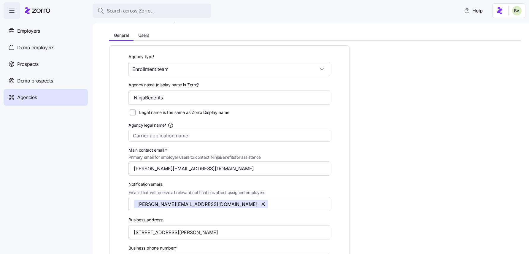
scroll to position [0, 0]
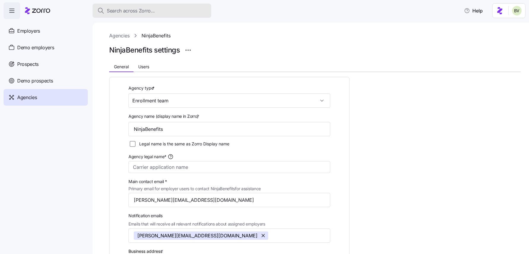
click at [132, 10] on span "Search across Zorro..." at bounding box center [131, 10] width 48 height 7
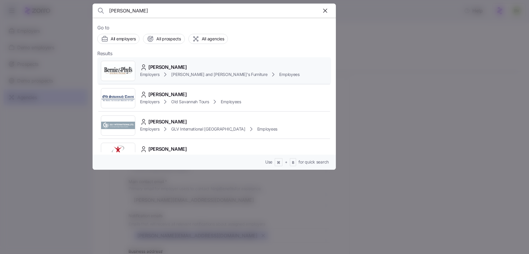
type input "terrence barton"
click at [124, 69] on img at bounding box center [118, 71] width 34 height 17
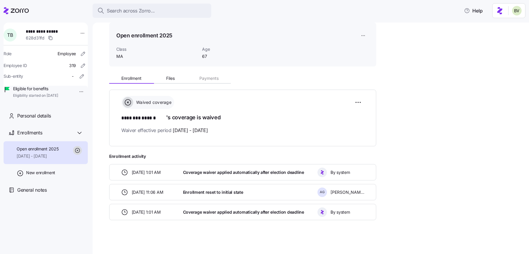
scroll to position [23, 0]
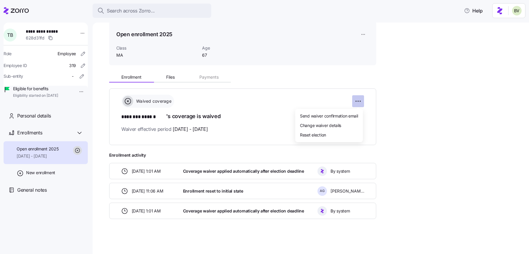
click at [360, 98] on html "**********" at bounding box center [264, 125] width 529 height 250
click at [337, 134] on div "Reset election" at bounding box center [328, 134] width 63 height 9
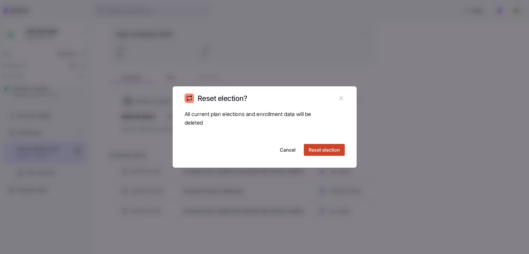
click at [331, 148] on span "Reset election" at bounding box center [323, 149] width 31 height 7
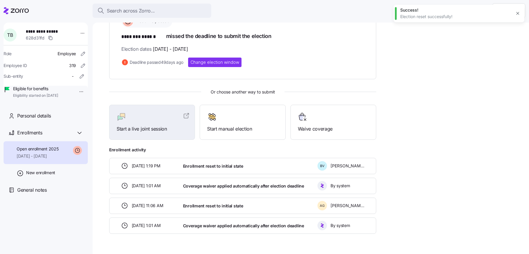
scroll to position [118, 0]
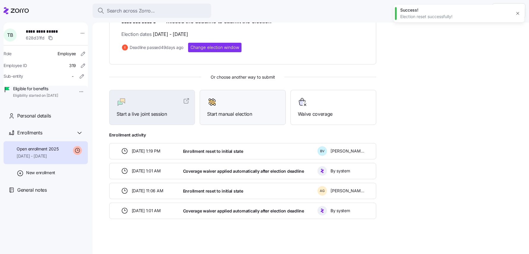
click at [230, 111] on span "Start manual election" at bounding box center [242, 113] width 71 height 7
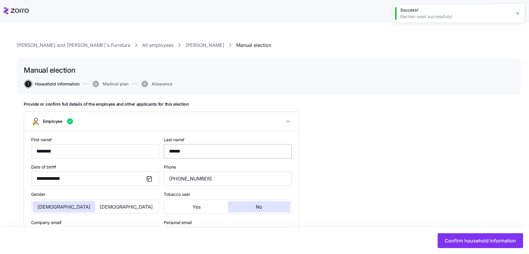
type input "MA"
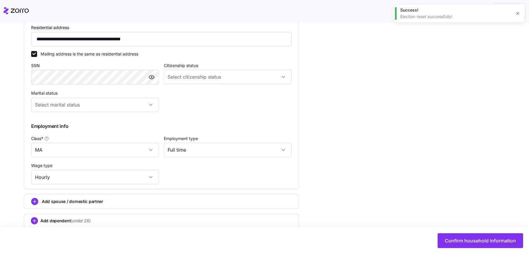
scroll to position [233, 0]
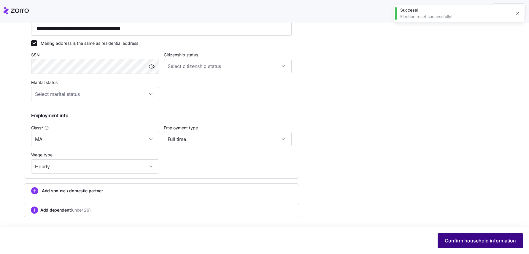
click at [450, 242] on span "Confirm household information" at bounding box center [480, 240] width 71 height 7
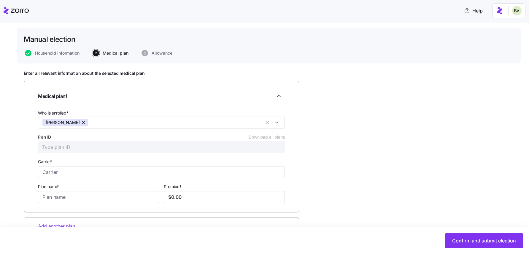
scroll to position [49, 0]
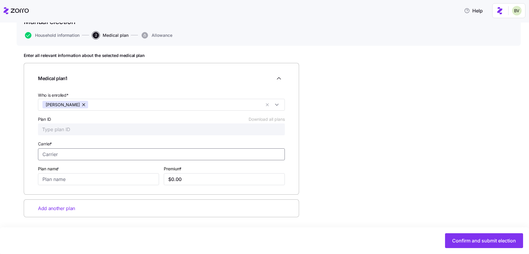
click at [71, 152] on input "Carrier *" at bounding box center [161, 154] width 247 height 12
type input "Medicare"
type input "Part B"
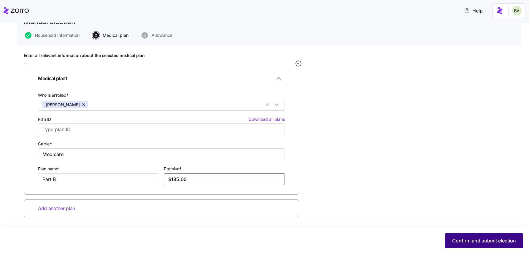
type input "$185.00"
click at [449, 242] on button "Confirm and submit election" at bounding box center [484, 240] width 78 height 15
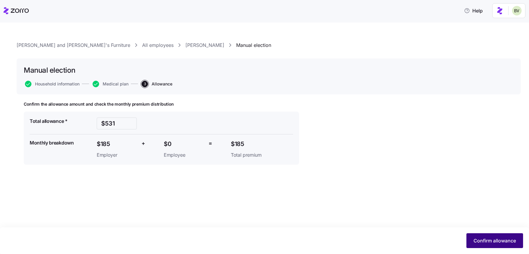
click at [491, 241] on span "Confirm allowance" at bounding box center [494, 240] width 42 height 7
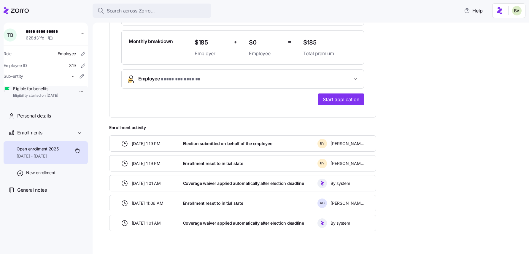
scroll to position [174, 0]
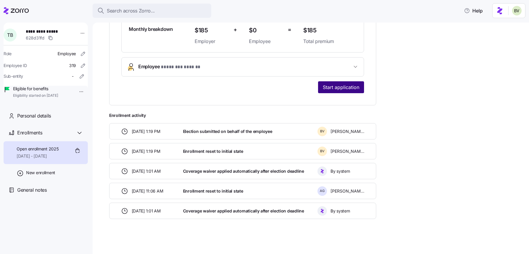
click at [346, 87] on span "Start application" at bounding box center [341, 87] width 36 height 7
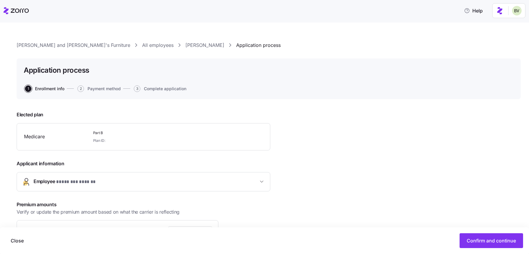
scroll to position [77, 0]
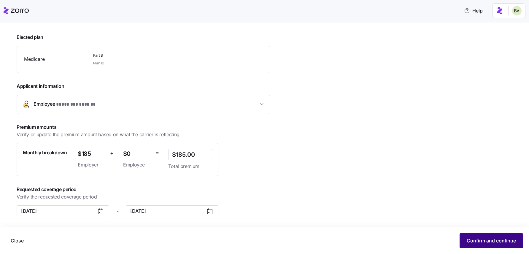
click at [472, 239] on span "Confirm and continue" at bounding box center [491, 240] width 49 height 7
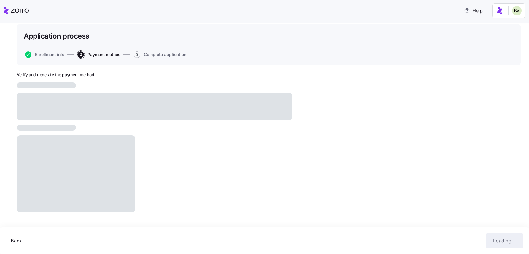
scroll to position [29, 0]
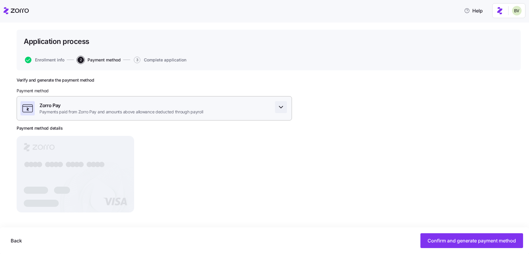
click at [281, 106] on icon "button" at bounding box center [280, 107] width 7 height 7
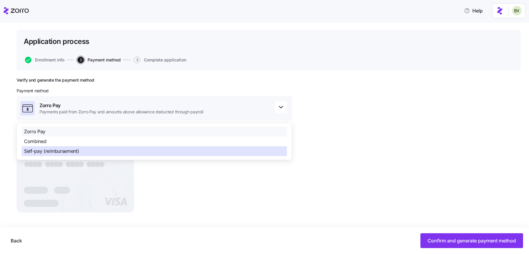
click at [211, 149] on div "Self-pay (reimbursement)" at bounding box center [154, 151] width 265 height 10
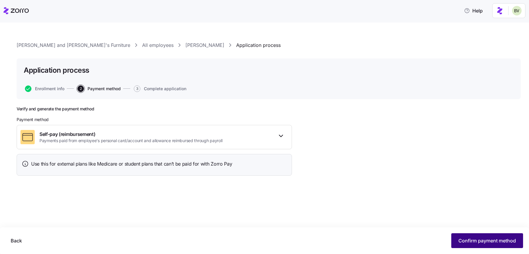
click at [466, 246] on button "Confirm payment method" at bounding box center [487, 240] width 72 height 15
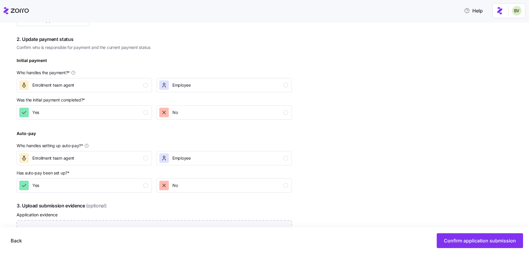
scroll to position [160, 0]
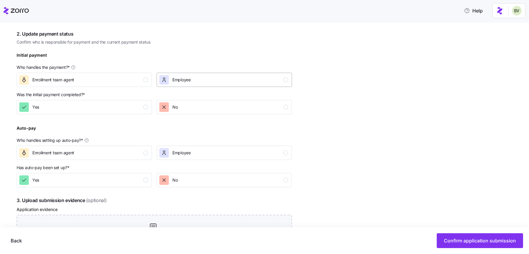
click at [237, 79] on div "Employee" at bounding box center [223, 79] width 129 height 9
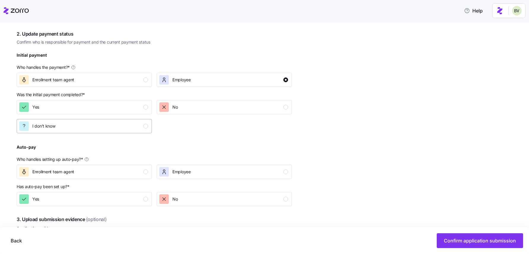
click at [114, 124] on div "I don't know" at bounding box center [83, 125] width 129 height 9
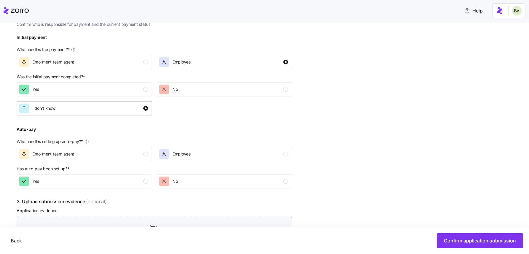
scroll to position [201, 0]
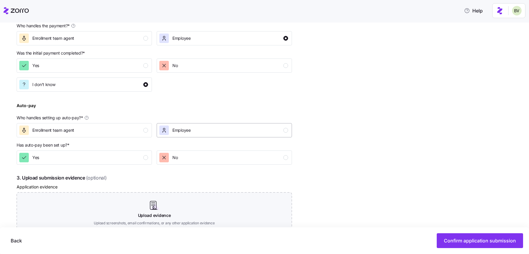
click at [178, 127] on span "Employee" at bounding box center [181, 130] width 18 height 6
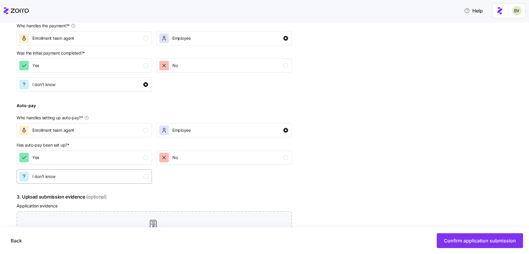
click at [112, 173] on div "I don't know" at bounding box center [83, 176] width 129 height 9
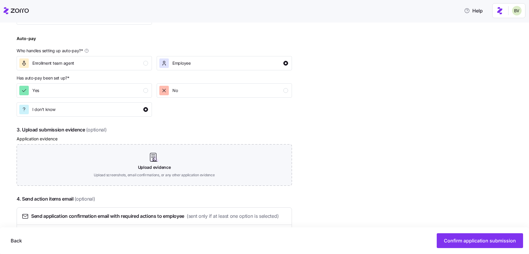
scroll to position [304, 0]
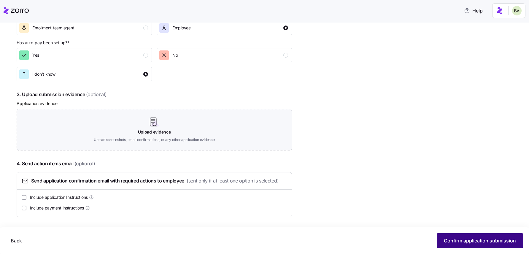
click at [464, 242] on span "Confirm application submission" at bounding box center [480, 240] width 72 height 7
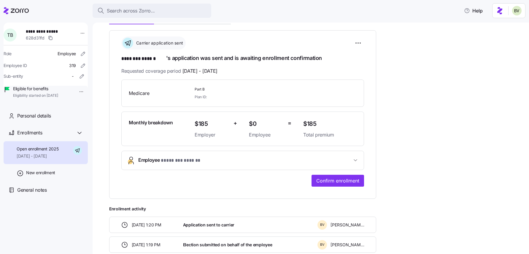
scroll to position [109, 0]
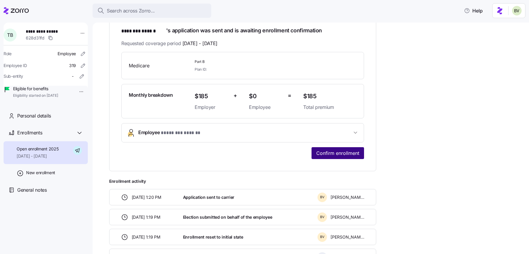
click at [354, 154] on span "Confirm enrollment" at bounding box center [337, 152] width 43 height 7
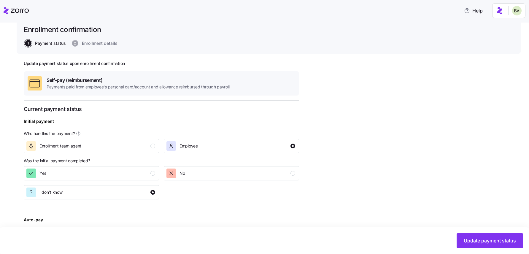
scroll to position [121, 0]
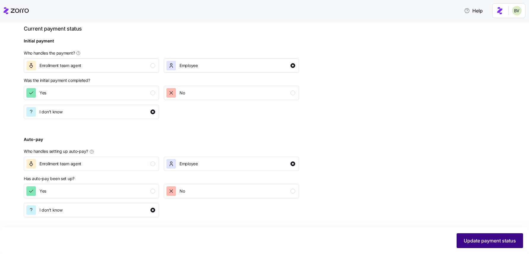
click at [478, 237] on span "Update payment status" at bounding box center [490, 240] width 52 height 7
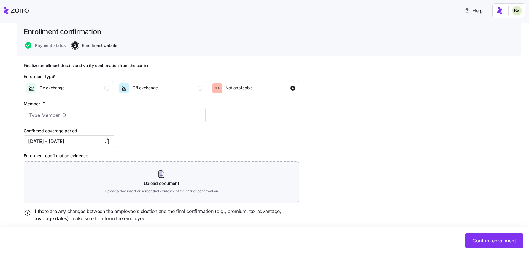
scroll to position [54, 0]
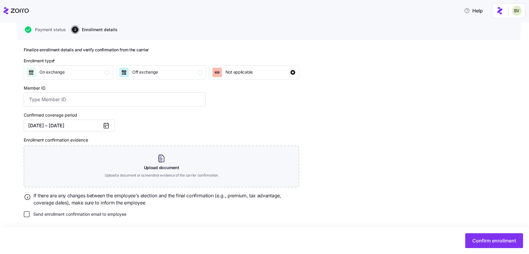
click at [26, 216] on input "Send enrollment confirmation email to employee" at bounding box center [27, 214] width 6 height 6
checkbox input "true"
click at [483, 242] on span "Confirm enrollment" at bounding box center [494, 240] width 44 height 7
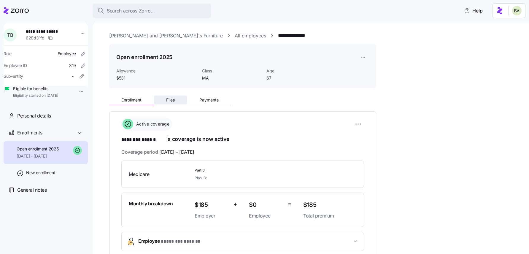
click at [169, 103] on button "Files" at bounding box center [170, 100] width 33 height 9
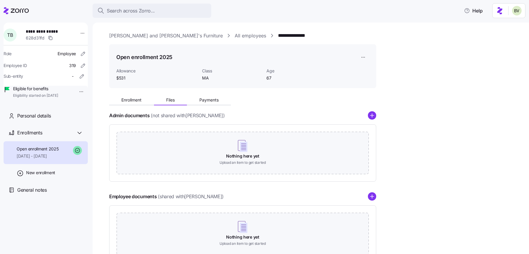
scroll to position [44, 0]
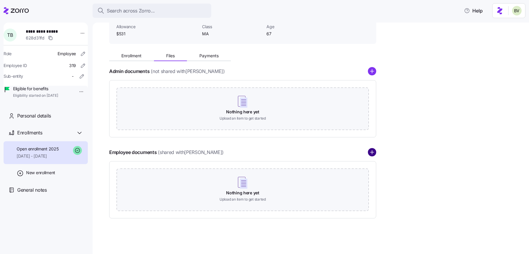
click at [372, 150] on circle "add icon" at bounding box center [372, 153] width 8 height 8
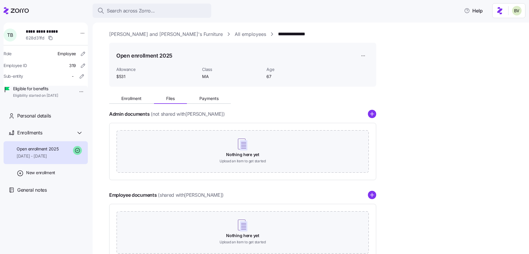
scroll to position [0, 0]
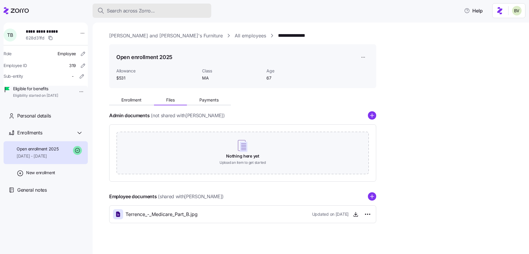
click at [130, 12] on span "Search across Zorro..." at bounding box center [131, 10] width 48 height 7
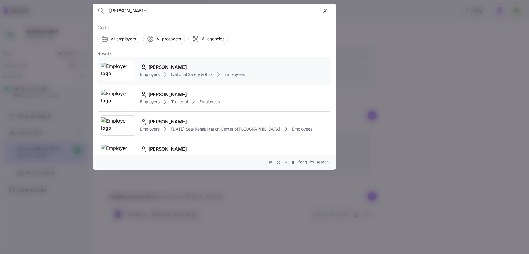
type input "mary toth"
click at [121, 74] on img at bounding box center [118, 71] width 34 height 17
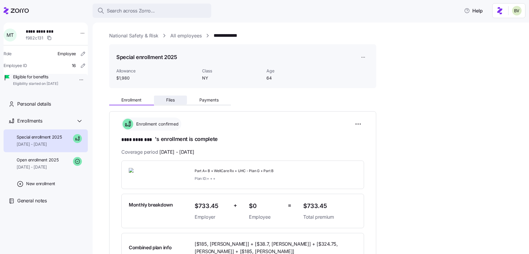
click at [168, 99] on span "Files" at bounding box center [170, 100] width 9 height 4
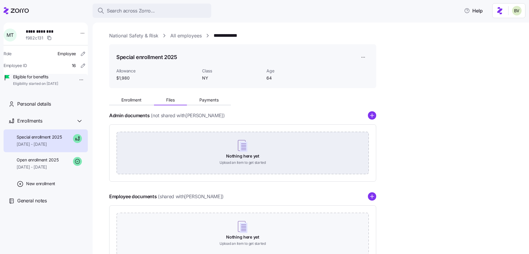
scroll to position [44, 0]
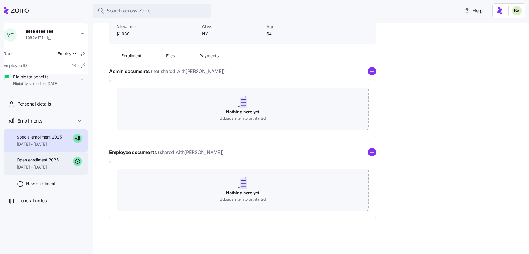
click at [57, 170] on span "01/01/2025 - 08/31/2025" at bounding box center [38, 167] width 42 height 6
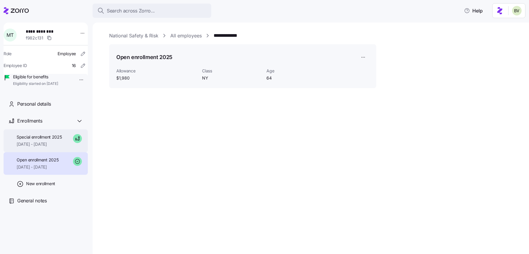
click at [47, 147] on span "[DATE] - [DATE]" at bounding box center [39, 144] width 45 height 6
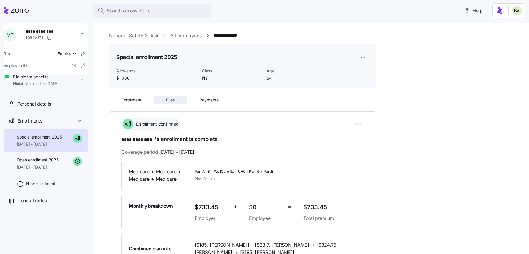
click at [168, 99] on span "Files" at bounding box center [170, 100] width 9 height 4
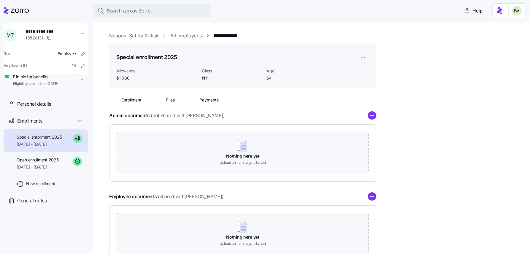
click at [367, 195] on div "Employee documents (shared with Mary Totherow )" at bounding box center [242, 196] width 267 height 8
click at [370, 196] on circle "add icon" at bounding box center [372, 197] width 8 height 8
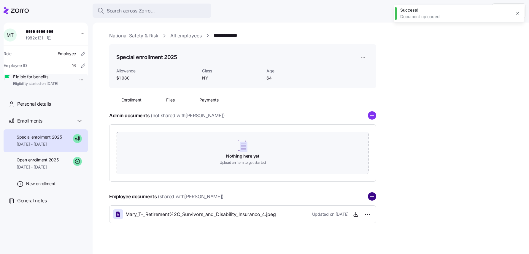
click at [373, 197] on circle "add icon" at bounding box center [372, 197] width 8 height 8
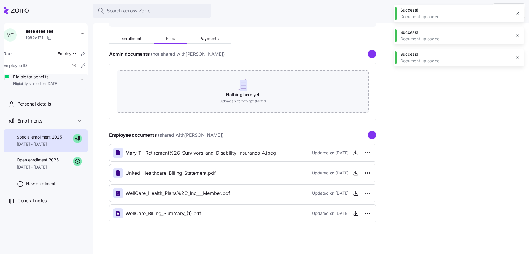
scroll to position [65, 0]
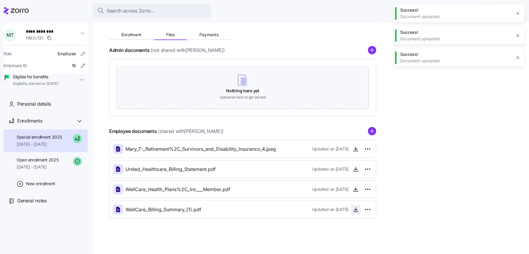
click at [356, 212] on icon "button" at bounding box center [356, 211] width 4 height 1
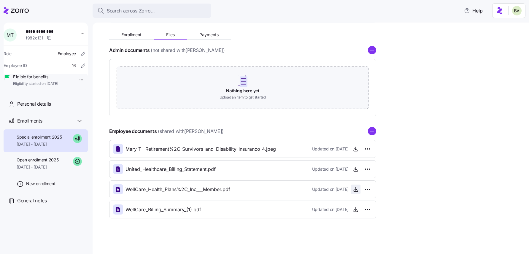
click at [354, 191] on icon "button" at bounding box center [356, 189] width 6 height 6
click at [357, 169] on icon "button" at bounding box center [356, 169] width 6 height 6
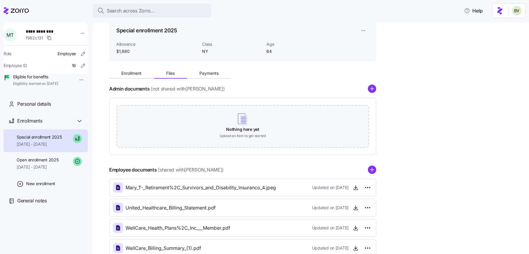
scroll to position [0, 0]
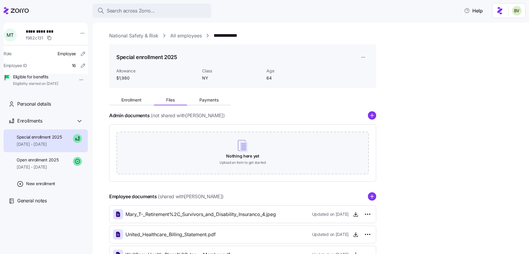
click at [53, 140] on span "Special enrollment 2025" at bounding box center [39, 137] width 45 height 6
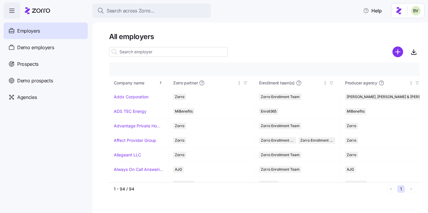
click at [134, 52] on input at bounding box center [168, 51] width 119 height 9
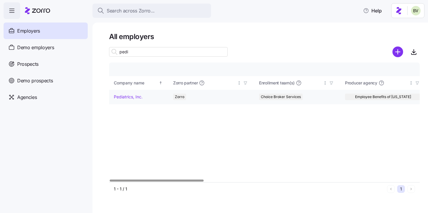
type input "pedi"
click at [123, 97] on link "Pediatrics, Inc." at bounding box center [128, 97] width 29 height 6
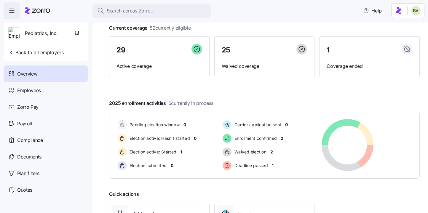
scroll to position [47, 0]
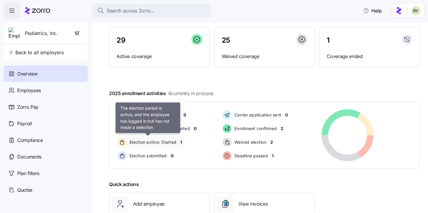
click at [142, 141] on span "Election active: Started" at bounding box center [152, 142] width 49 height 6
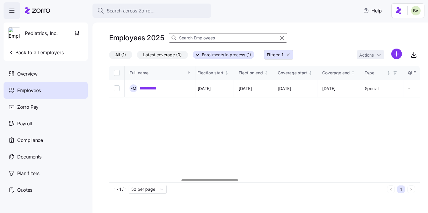
scroll to position [0, 396]
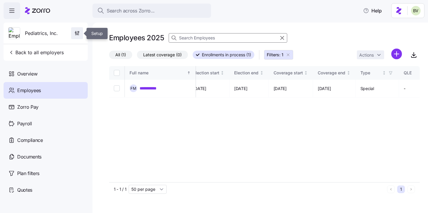
click at [75, 34] on icon "button" at bounding box center [77, 33] width 6 height 6
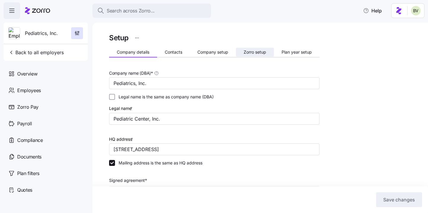
click at [249, 53] on span "Zorro setup" at bounding box center [255, 52] width 23 height 4
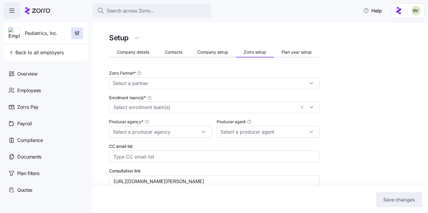
type input "Zorro"
type input "Employee Benefits of [US_STATE]"
type input "[PERSON_NAME] ([EMAIL_ADDRESS][DOMAIN_NAME])"
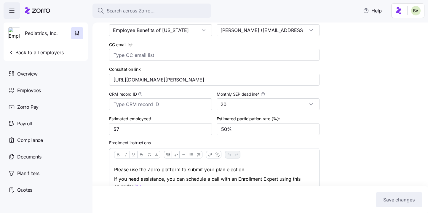
scroll to position [115, 0]
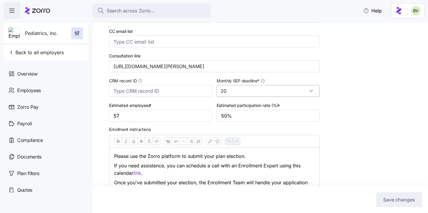
click at [254, 89] on input "20" at bounding box center [268, 91] width 103 height 12
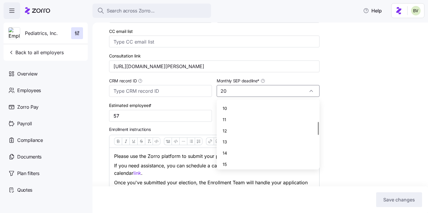
scroll to position [98, 0]
click at [237, 111] on div "10" at bounding box center [268, 110] width 98 height 11
type input "10"
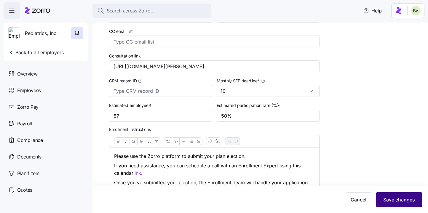
click at [394, 200] on span "Save changes" at bounding box center [400, 199] width 32 height 7
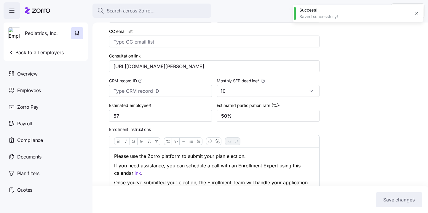
scroll to position [0, 0]
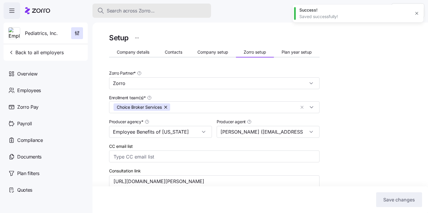
click at [155, 9] on div "Search across Zorro..." at bounding box center [151, 10] width 109 height 7
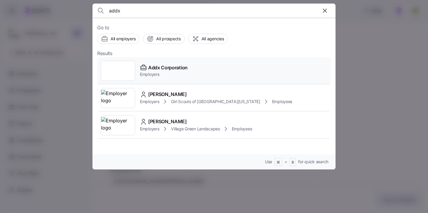
type input "addx"
click at [124, 67] on div at bounding box center [118, 71] width 34 height 20
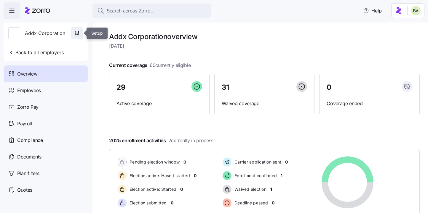
click at [77, 34] on icon "button" at bounding box center [77, 33] width 6 height 6
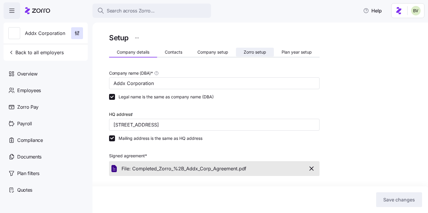
click at [242, 51] on button "Zorro setup" at bounding box center [255, 52] width 38 height 9
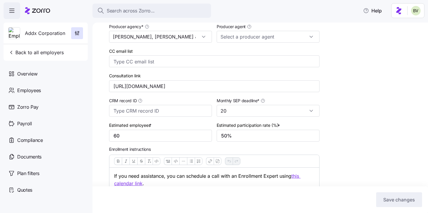
scroll to position [96, 0]
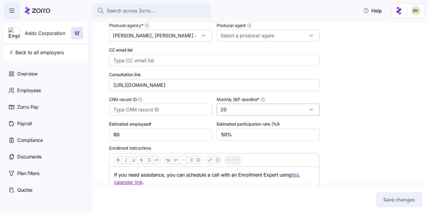
click at [311, 111] on input "20" at bounding box center [268, 110] width 103 height 12
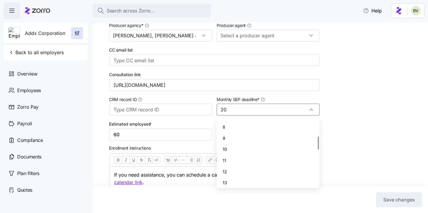
scroll to position [77, 0]
click at [269, 147] on div "10" at bounding box center [268, 149] width 98 height 11
type input "10"
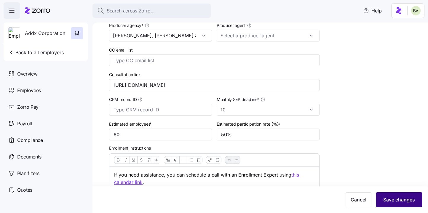
click at [390, 197] on span "Save changes" at bounding box center [400, 199] width 32 height 7
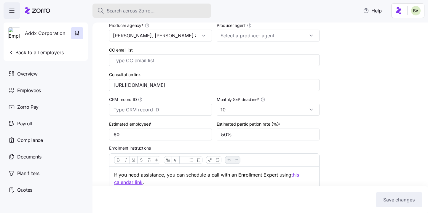
click at [133, 10] on span "Search across Zorro..." at bounding box center [131, 10] width 48 height 7
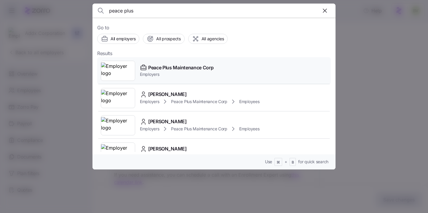
type input "peace plus"
click at [119, 71] on img at bounding box center [118, 71] width 34 height 17
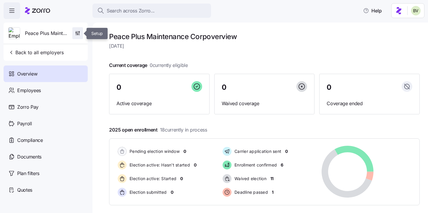
click at [79, 32] on icon "button" at bounding box center [79, 31] width 1 height 1
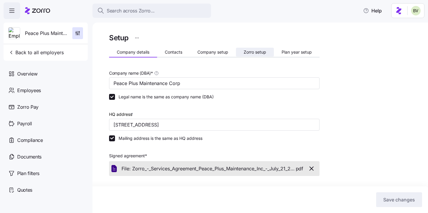
click at [247, 54] on span "Zorro setup" at bounding box center [255, 52] width 23 height 4
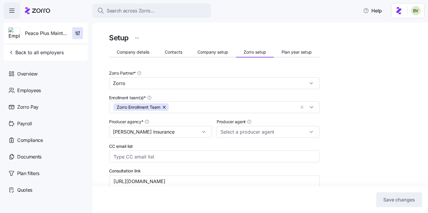
type input "[PERSON_NAME] ([PERSON_NAME][EMAIL_ADDRESS][DOMAIN_NAME])"
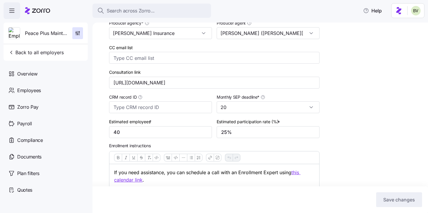
scroll to position [107, 0]
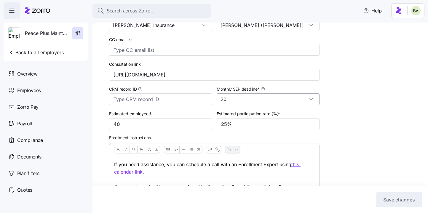
click at [266, 100] on input "20" at bounding box center [268, 99] width 103 height 12
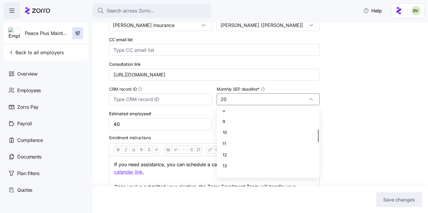
scroll to position [83, 0]
click at [238, 131] on div "10" at bounding box center [268, 133] width 98 height 11
type input "10"
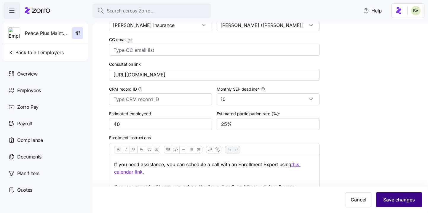
click at [389, 199] on span "Save changes" at bounding box center [400, 199] width 32 height 7
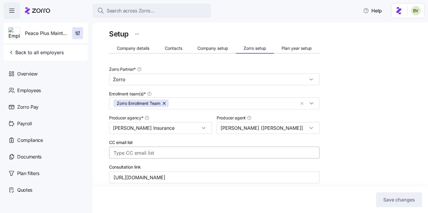
scroll to position [0, 0]
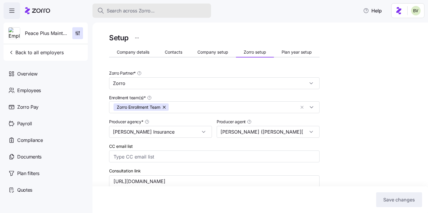
click at [152, 10] on span "Search across Zorro..." at bounding box center [131, 10] width 48 height 7
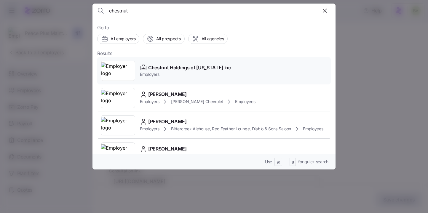
type input "chestnut"
click at [122, 64] on img at bounding box center [118, 71] width 34 height 17
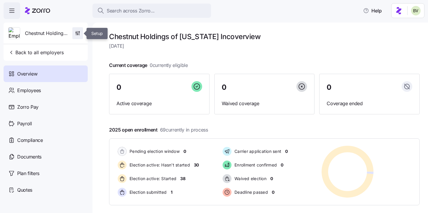
click at [78, 33] on icon "button" at bounding box center [78, 33] width 6 height 6
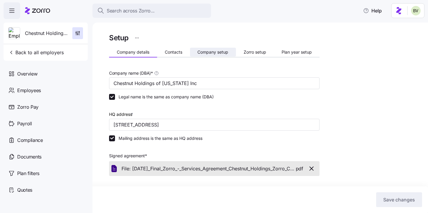
click at [222, 50] on span "Company setup" at bounding box center [213, 52] width 31 height 4
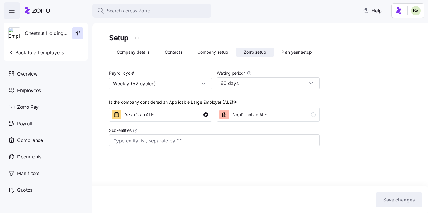
click at [249, 54] on span "Zorro setup" at bounding box center [255, 52] width 23 height 4
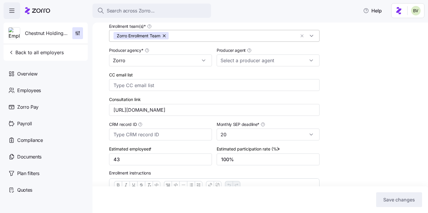
scroll to position [85, 0]
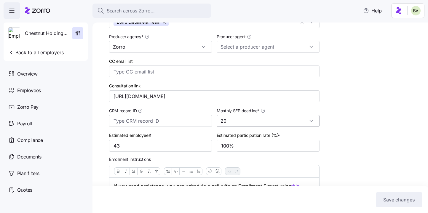
click at [257, 121] on input "20" at bounding box center [268, 121] width 103 height 12
click at [249, 147] on div "10" at bounding box center [268, 149] width 98 height 11
type input "10"
click at [387, 195] on button "Save changes" at bounding box center [399, 199] width 46 height 15
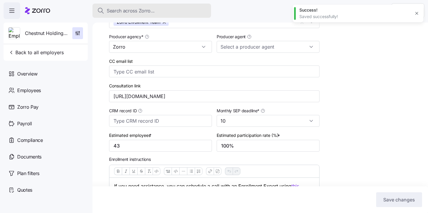
click at [176, 11] on div "Search across Zorro..." at bounding box center [151, 10] width 109 height 7
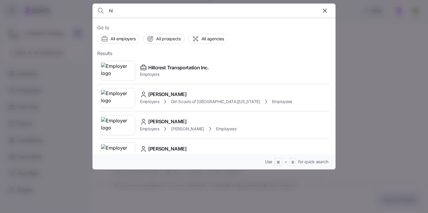
type input "h"
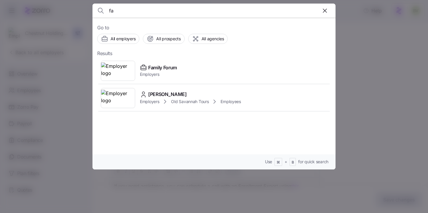
type input "f"
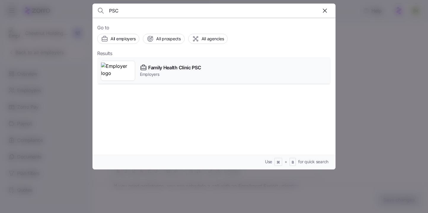
type input "PSC"
click at [120, 69] on img at bounding box center [118, 71] width 34 height 17
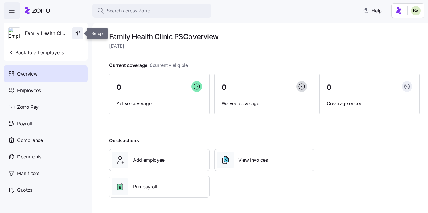
click at [82, 33] on span "button" at bounding box center [78, 33] width 10 height 11
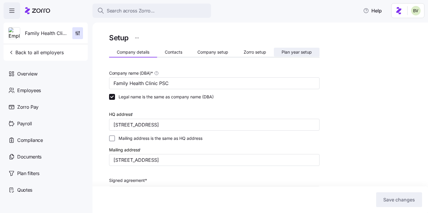
click at [287, 55] on button "Plan year setup" at bounding box center [297, 52] width 46 height 9
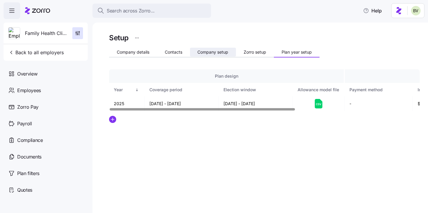
click at [211, 53] on span "Company setup" at bounding box center [213, 52] width 31 height 4
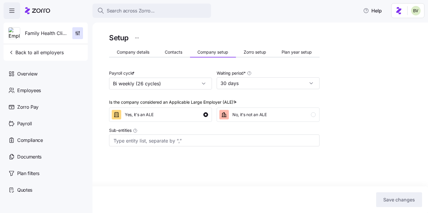
click at [256, 51] on span "Zorro setup" at bounding box center [255, 52] width 23 height 4
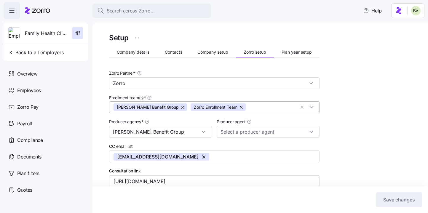
type input "Eva Binzer (eva@pfs-2.com)"
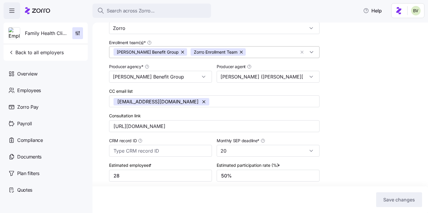
scroll to position [100, 0]
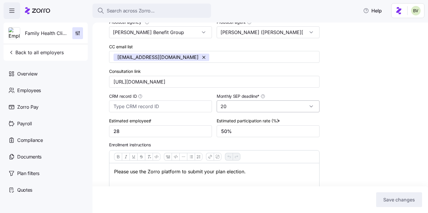
click at [306, 105] on input "20" at bounding box center [268, 107] width 103 height 12
click at [258, 135] on div "10" at bounding box center [268, 135] width 98 height 11
type input "10"
click at [396, 197] on span "Save changes" at bounding box center [400, 199] width 32 height 7
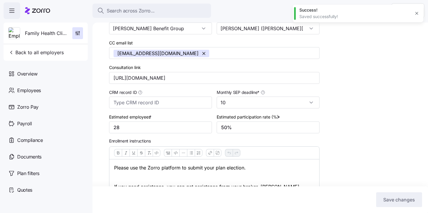
scroll to position [45, 0]
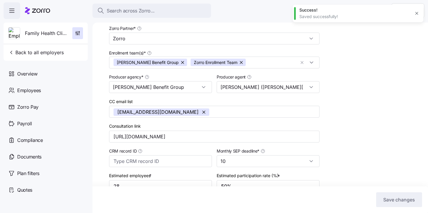
click at [417, 14] on icon "button" at bounding box center [417, 13] width 5 height 5
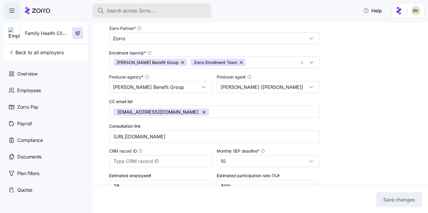
click at [181, 9] on div "Search across Zorro..." at bounding box center [151, 10] width 109 height 7
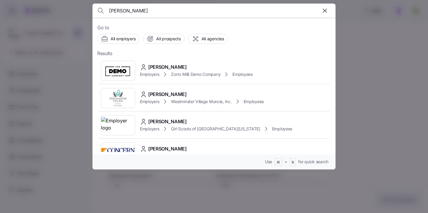
type input "loui"
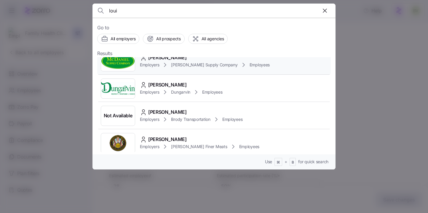
scroll to position [73, 0]
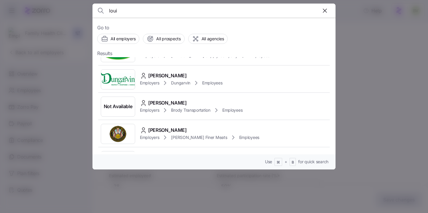
click at [144, 13] on input "loui" at bounding box center [185, 11] width 152 height 14
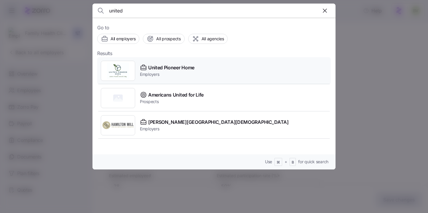
type input "united"
click at [123, 70] on img at bounding box center [118, 71] width 34 height 17
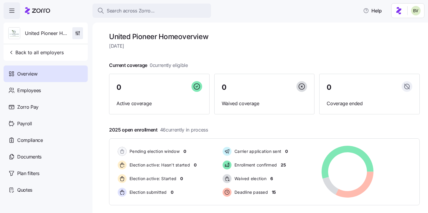
click at [81, 33] on span "button" at bounding box center [78, 33] width 10 height 11
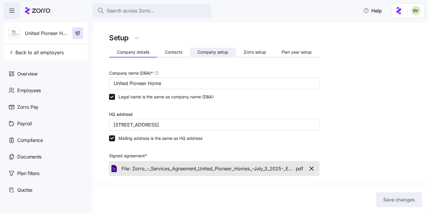
click at [214, 54] on span "Company setup" at bounding box center [213, 52] width 31 height 4
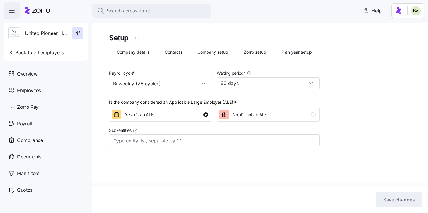
click at [261, 43] on div "Setup" at bounding box center [214, 38] width 211 height 12
click at [260, 48] on button "Zorro setup" at bounding box center [255, 52] width 38 height 9
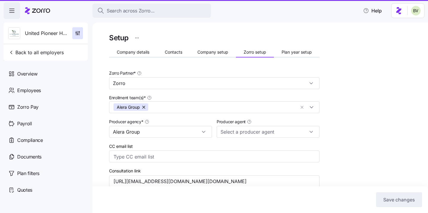
type input "Amy Pals (amy.pals@aleragroup.com)"
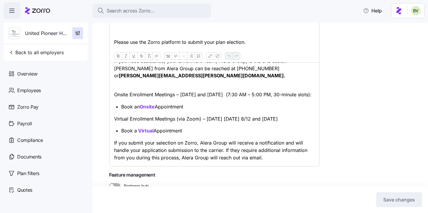
scroll to position [232, 0]
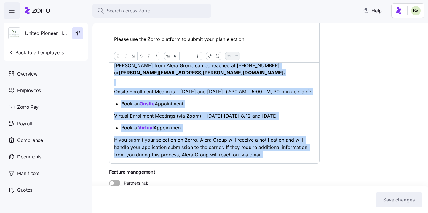
drag, startPoint x: 265, startPoint y: 163, endPoint x: 106, endPoint y: 61, distance: 188.7
click at [106, 61] on div "Setup Company details Contacts Company setup Zorro setup Plan year setup Zorro …" at bounding box center [261, 118] width 336 height 191
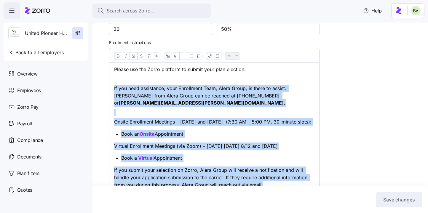
scroll to position [201, 0]
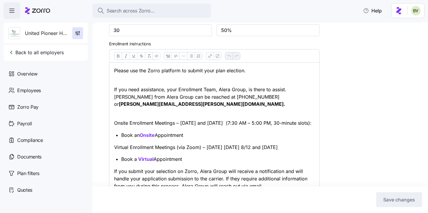
click at [118, 82] on p at bounding box center [214, 80] width 200 height 7
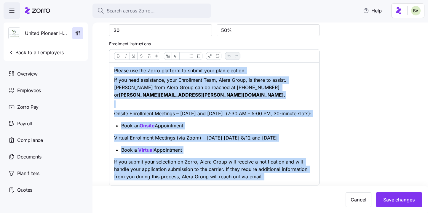
drag, startPoint x: 113, startPoint y: 72, endPoint x: 281, endPoint y: 192, distance: 206.8
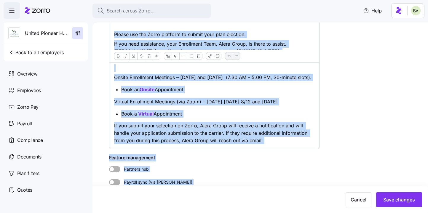
scroll to position [251, 0]
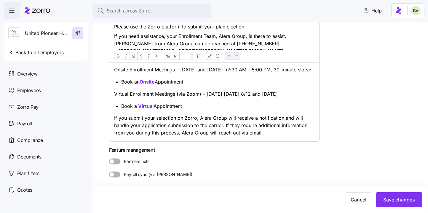
click at [272, 136] on p "If you submit your selection on Zorro, Alera Group will receive a notification …" at bounding box center [214, 125] width 200 height 22
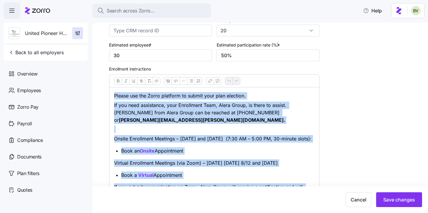
scroll to position [171, 0]
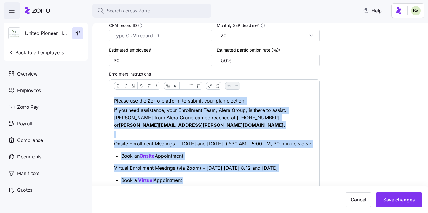
drag, startPoint x: 269, startPoint y: 135, endPoint x: 114, endPoint y: 103, distance: 158.4
click at [114, 103] on div "Please use the Zorro platform to submit your plan election. If you need assista…" at bounding box center [214, 154] width 210 height 123
copy div "Please use the Zorro platform to submit your plan election. If you need assista…"
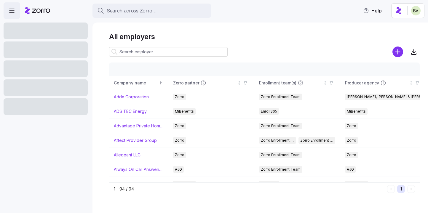
click at [145, 52] on input at bounding box center [168, 51] width 119 height 9
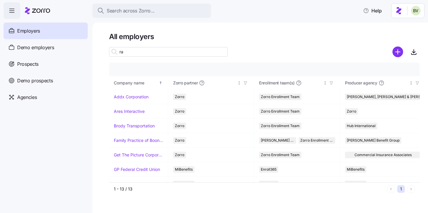
type input "r"
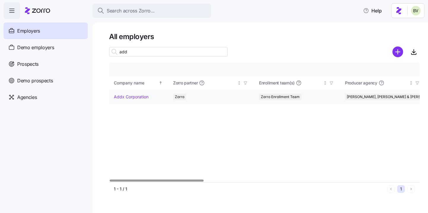
type input "add"
click at [133, 97] on link "Addx Corporation" at bounding box center [131, 97] width 35 height 6
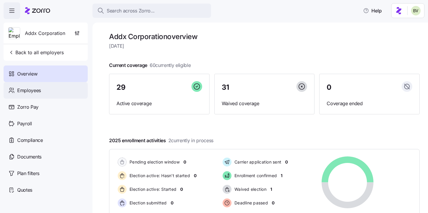
click at [57, 93] on div "Employees" at bounding box center [46, 90] width 84 height 17
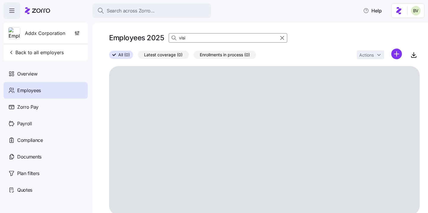
click at [204, 37] on input "visi" at bounding box center [228, 37] width 119 height 9
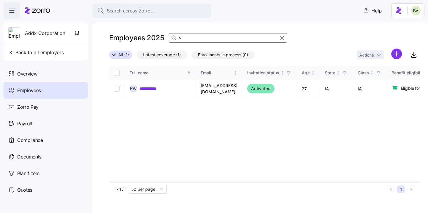
type input "v"
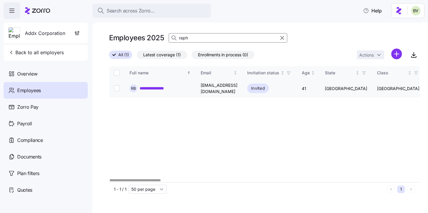
type input "raph"
click at [165, 88] on link "**********" at bounding box center [156, 88] width 33 height 6
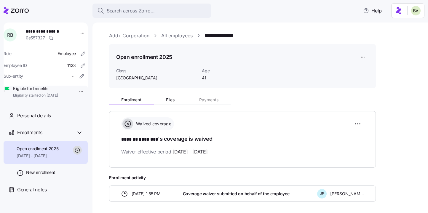
scroll to position [24, 0]
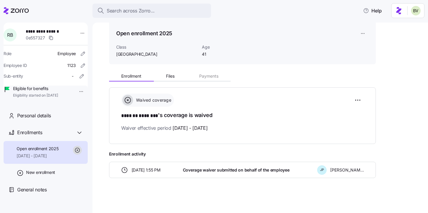
click at [75, 91] on html "**********" at bounding box center [214, 105] width 428 height 210
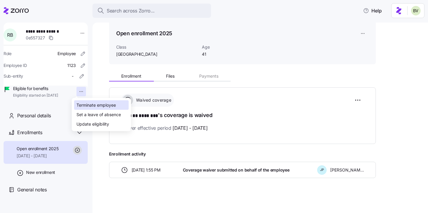
click at [79, 104] on div "Terminate employee" at bounding box center [96, 105] width 39 height 7
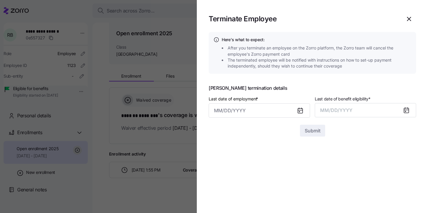
click at [297, 112] on icon at bounding box center [300, 110] width 7 height 7
click at [299, 110] on icon at bounding box center [300, 111] width 5 height 5
click at [282, 111] on input "Last date of employment *" at bounding box center [259, 111] width 101 height 14
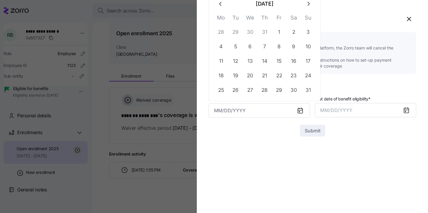
click at [220, 4] on icon "button" at bounding box center [220, 4] width 2 height 4
click at [278, 77] on button "27" at bounding box center [279, 76] width 14 height 14
type input "[DATE]"
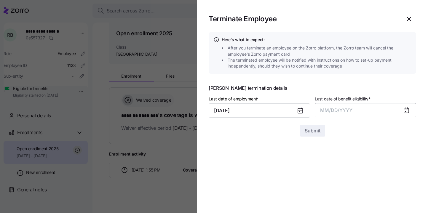
click at [354, 112] on button "MM/DD/YYYY" at bounding box center [365, 110] width 101 height 14
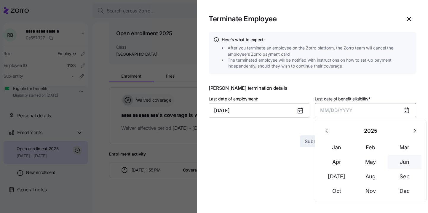
click at [400, 163] on button "Jun" at bounding box center [405, 162] width 34 height 14
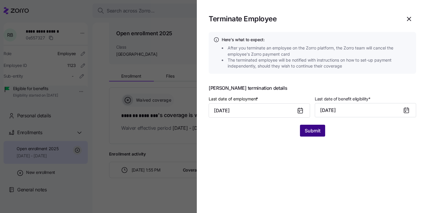
click at [316, 133] on span "Submit" at bounding box center [313, 130] width 16 height 7
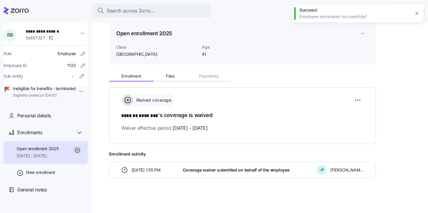
scroll to position [0, 0]
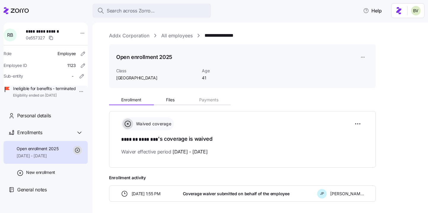
click at [168, 37] on link "All employees" at bounding box center [176, 35] width 31 height 7
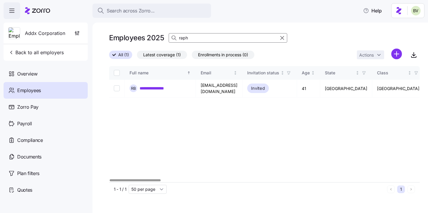
click at [192, 37] on input "raph" at bounding box center [228, 37] width 119 height 9
type input "mark"
click at [158, 87] on link "**********" at bounding box center [154, 88] width 28 height 6
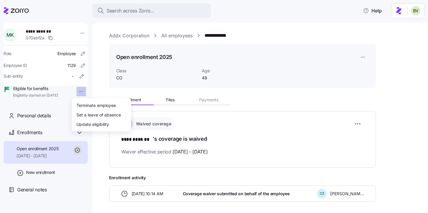
click at [76, 92] on html "**********" at bounding box center [214, 105] width 428 height 210
click at [89, 105] on div "Terminate employee" at bounding box center [96, 105] width 39 height 7
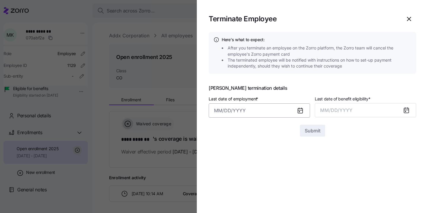
click at [284, 111] on input "Last date of employment *" at bounding box center [259, 111] width 101 height 14
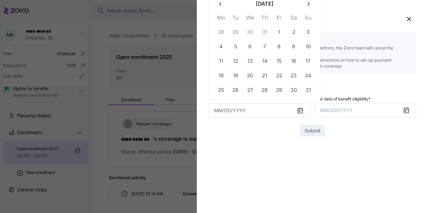
click at [223, 5] on icon "button" at bounding box center [221, 4] width 7 height 7
click at [281, 47] on button "11" at bounding box center [279, 46] width 14 height 14
type input "July 11, 2025"
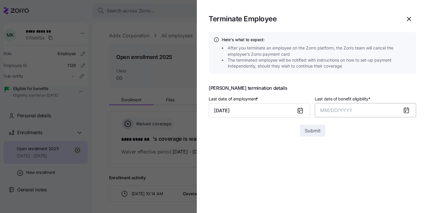
click at [365, 111] on button "MM/DD/YYYY" at bounding box center [365, 110] width 101 height 14
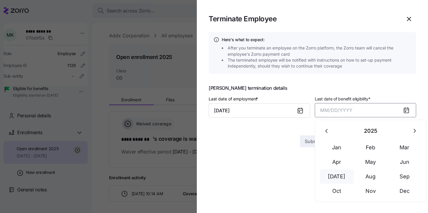
click at [346, 181] on button "Jul" at bounding box center [337, 177] width 34 height 14
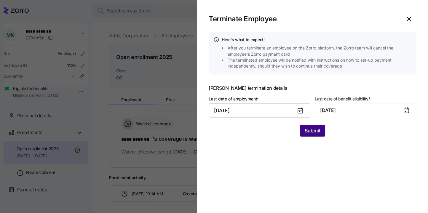
click at [319, 132] on span "Submit" at bounding box center [313, 130] width 16 height 7
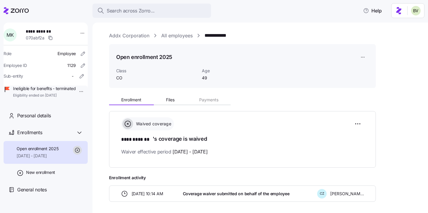
click at [176, 35] on link "All employees" at bounding box center [176, 35] width 31 height 7
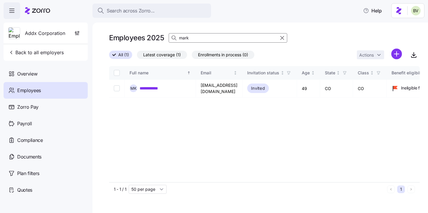
click at [188, 36] on input "mark" at bounding box center [228, 37] width 119 height 9
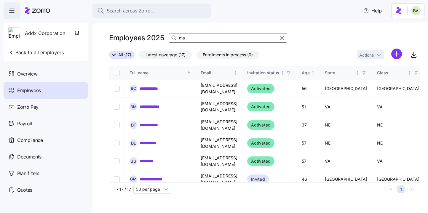
type input "m"
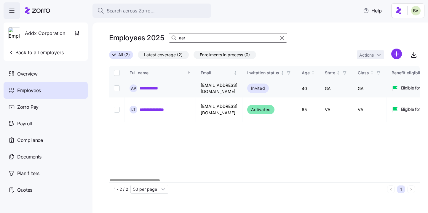
type input "aar"
click at [156, 86] on link "**********" at bounding box center [153, 88] width 26 height 6
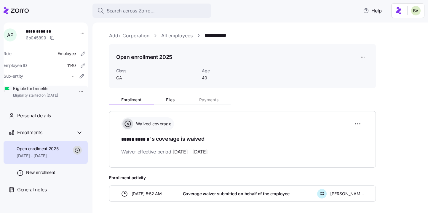
click at [76, 93] on html "**********" at bounding box center [214, 105] width 428 height 210
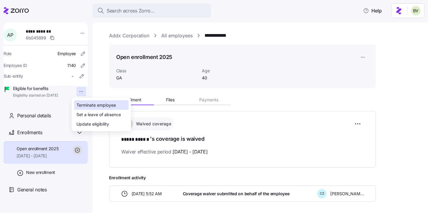
click at [90, 104] on div "Terminate employee" at bounding box center [96, 105] width 39 height 7
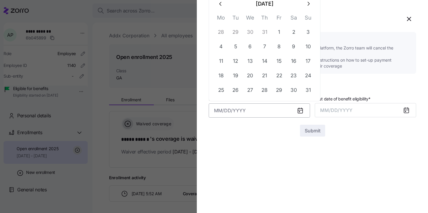
click at [272, 109] on input "Last date of employment *" at bounding box center [259, 111] width 101 height 14
click at [220, 4] on icon "button" at bounding box center [220, 4] width 2 height 4
click at [252, 91] on button "30" at bounding box center [250, 90] width 14 height 14
type input "July 30, 2025"
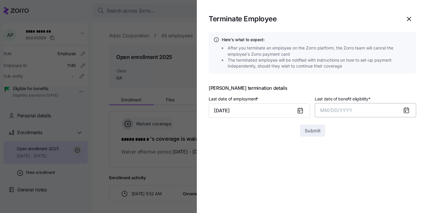
click at [340, 111] on span "MM/DD/YYYY" at bounding box center [336, 110] width 32 height 6
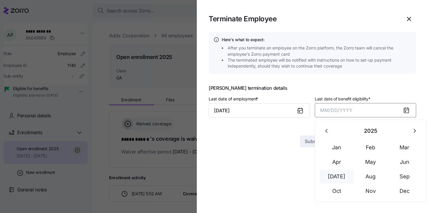
click at [340, 177] on button "Jul" at bounding box center [337, 177] width 34 height 14
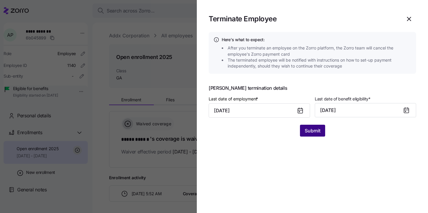
click at [319, 135] on button "Submit" at bounding box center [312, 131] width 25 height 12
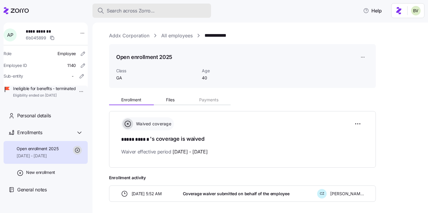
click at [141, 11] on span "Search across Zorro..." at bounding box center [131, 10] width 48 height 7
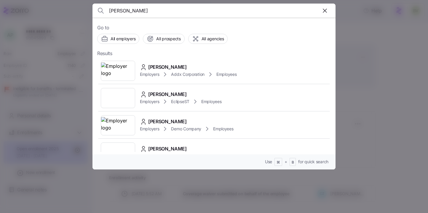
type input "Shaquita Scott"
click at [120, 74] on img at bounding box center [118, 71] width 34 height 17
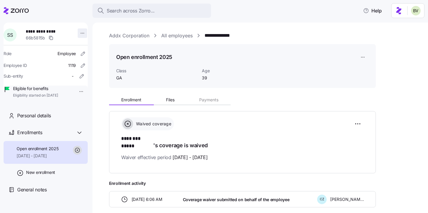
click at [79, 30] on html "**********" at bounding box center [214, 105] width 428 height 210
click at [63, 104] on html "**********" at bounding box center [214, 105] width 428 height 210
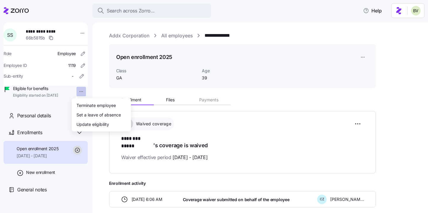
click at [77, 90] on html "**********" at bounding box center [214, 105] width 428 height 210
click at [78, 101] on div "Terminate employee" at bounding box center [101, 105] width 55 height 9
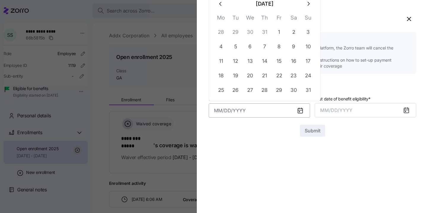
click at [260, 112] on input "Last date of employment *" at bounding box center [259, 111] width 101 height 14
click at [219, 8] on button "button" at bounding box center [221, 4] width 14 height 14
click at [250, 93] on button "30" at bounding box center [250, 90] width 14 height 14
type input "July 30, 2025"
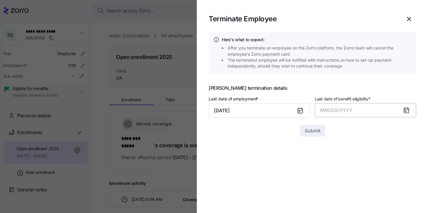
click at [346, 110] on span "MM/DD/YYYY" at bounding box center [336, 110] width 32 height 6
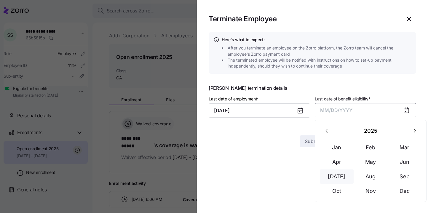
click at [341, 172] on button "Jul" at bounding box center [337, 177] width 34 height 14
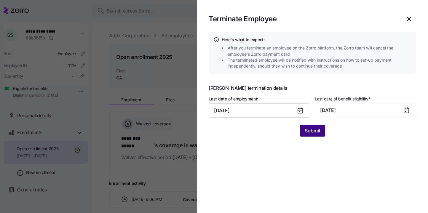
click at [316, 131] on span "Submit" at bounding box center [313, 130] width 16 height 7
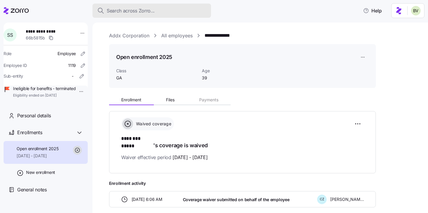
click at [155, 8] on div "Search across Zorro..." at bounding box center [151, 10] width 109 height 7
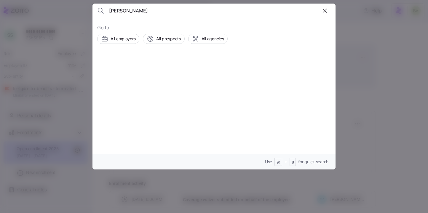
type input "Dean Young"
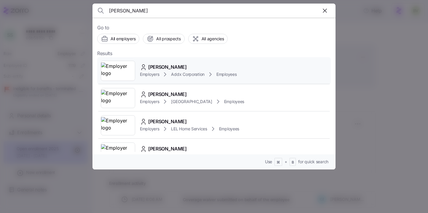
click at [126, 76] on img at bounding box center [118, 71] width 34 height 17
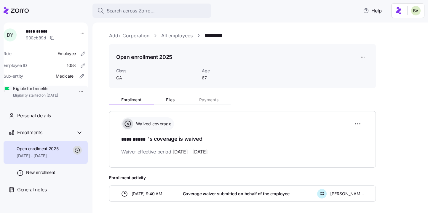
drag, startPoint x: 66, startPoint y: 120, endPoint x: 81, endPoint y: 95, distance: 29.6
click at [82, 97] on div "**********" at bounding box center [46, 119] width 84 height 192
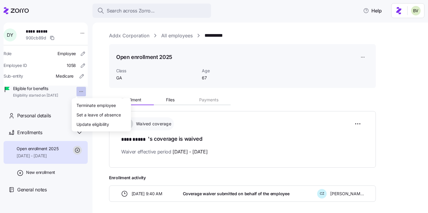
click at [81, 94] on html "**********" at bounding box center [214, 105] width 428 height 210
click at [84, 104] on div "Terminate employee" at bounding box center [96, 105] width 39 height 7
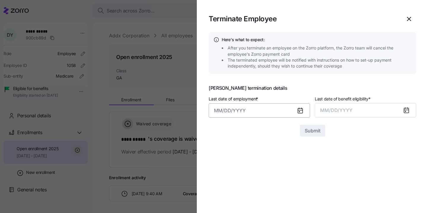
click at [247, 112] on input "Last date of employment *" at bounding box center [259, 111] width 101 height 14
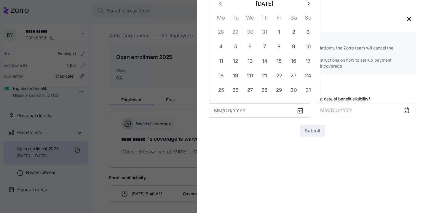
click at [224, 6] on button "button" at bounding box center [221, 4] width 14 height 14
click at [247, 90] on button "30" at bounding box center [250, 90] width 14 height 14
type input "July 30, 2025"
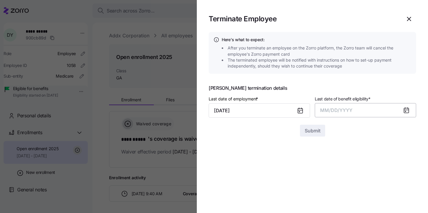
click at [345, 112] on span "MM/DD/YYYY" at bounding box center [336, 110] width 32 height 6
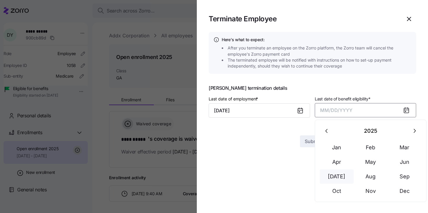
click at [342, 178] on button "Jul" at bounding box center [337, 177] width 34 height 14
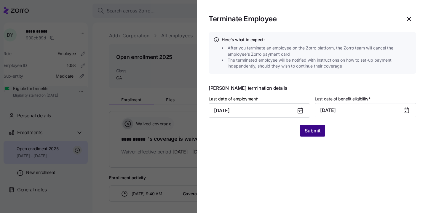
click at [314, 132] on span "Submit" at bounding box center [313, 130] width 16 height 7
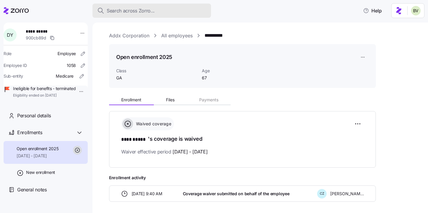
click at [157, 14] on div "Search across Zorro..." at bounding box center [151, 10] width 109 height 7
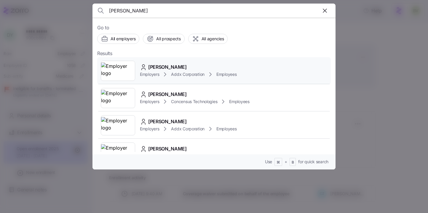
type input "Donald ful"
click at [127, 68] on img at bounding box center [118, 71] width 34 height 17
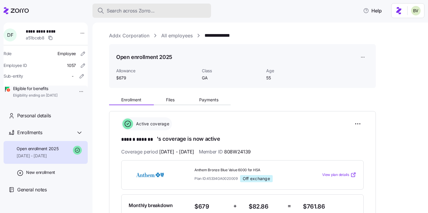
click at [149, 10] on span "Search across Zorro..." at bounding box center [131, 10] width 48 height 7
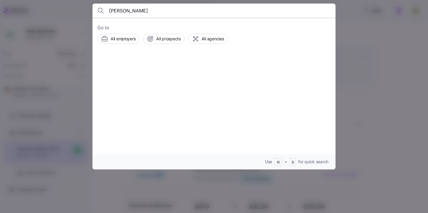
type input "Mark Kasayka"
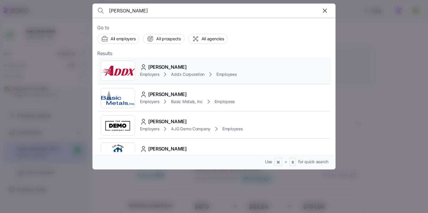
click at [110, 67] on img at bounding box center [118, 71] width 34 height 17
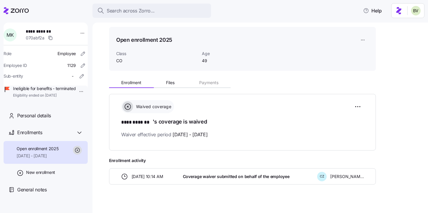
scroll to position [24, 0]
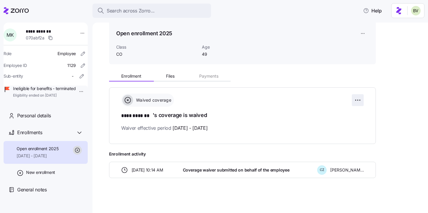
click at [360, 99] on html "**********" at bounding box center [214, 105] width 428 height 210
click at [240, 111] on html "**********" at bounding box center [214, 105] width 428 height 210
click at [358, 100] on html "**********" at bounding box center [214, 105] width 428 height 210
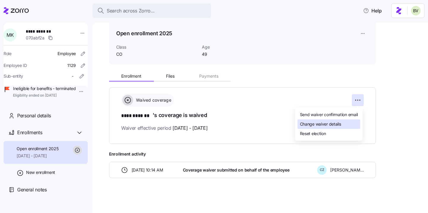
click at [346, 122] on div "Change waiver details" at bounding box center [329, 124] width 63 height 9
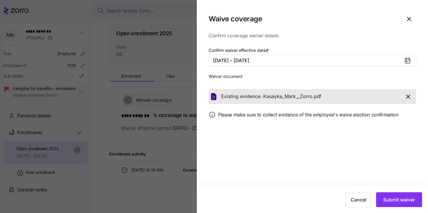
click at [407, 61] on icon at bounding box center [407, 61] width 1 height 1
click at [394, 63] on button "07/01/2025 – 12/31/2025" at bounding box center [313, 61] width 208 height 12
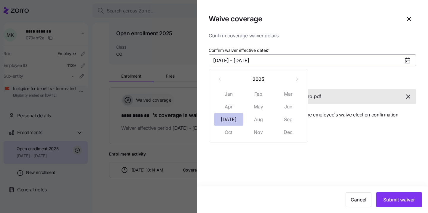
click at [235, 121] on button "Jul" at bounding box center [229, 119] width 30 height 12
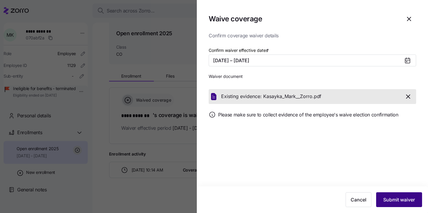
click at [394, 200] on span "Submit waiver" at bounding box center [400, 199] width 32 height 7
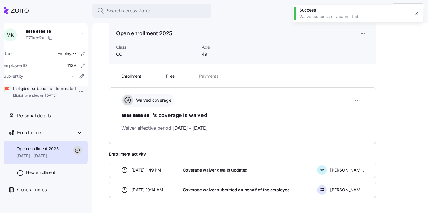
click at [415, 12] on icon "button" at bounding box center [417, 13] width 5 height 5
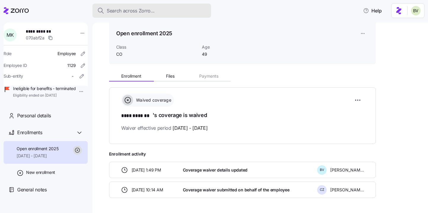
click at [144, 12] on span "Search across Zorro..." at bounding box center [131, 10] width 48 height 7
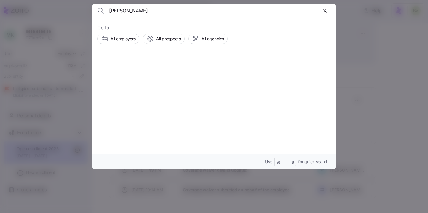
type input "Dean Young"
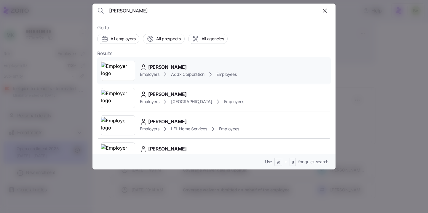
click at [121, 66] on img at bounding box center [118, 71] width 34 height 17
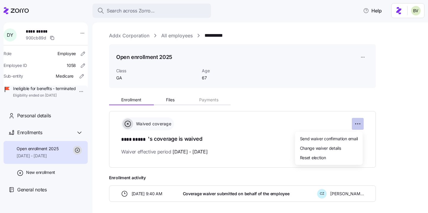
click at [358, 125] on html "**********" at bounding box center [214, 105] width 428 height 210
click at [340, 139] on span "Send waiver confirmation email" at bounding box center [329, 139] width 58 height 6
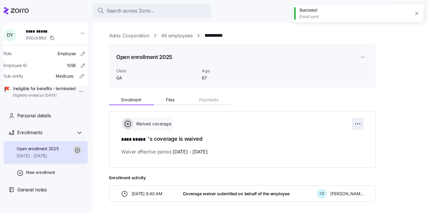
click at [362, 121] on html "**********" at bounding box center [214, 105] width 428 height 210
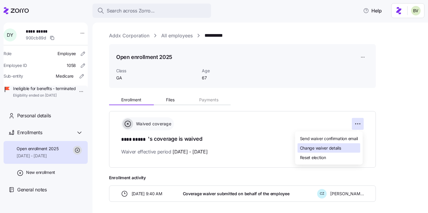
click at [338, 147] on span "Change waiver details" at bounding box center [320, 148] width 41 height 6
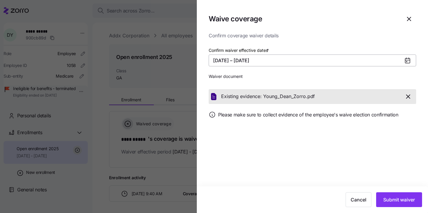
click at [302, 58] on button "07/01/2025 – 12/31/2025" at bounding box center [313, 61] width 208 height 12
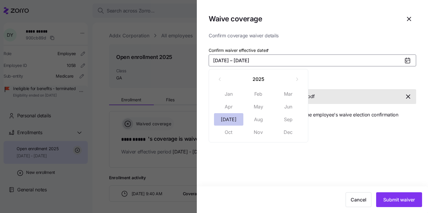
click at [238, 115] on button "Jul" at bounding box center [229, 119] width 30 height 12
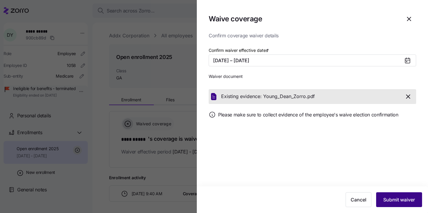
click at [407, 201] on span "Submit waiver" at bounding box center [400, 199] width 32 height 7
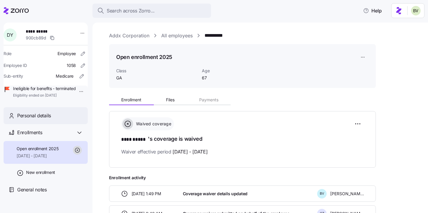
click at [65, 124] on div "Personal details" at bounding box center [46, 115] width 84 height 17
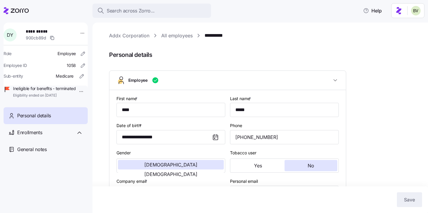
type input "GA"
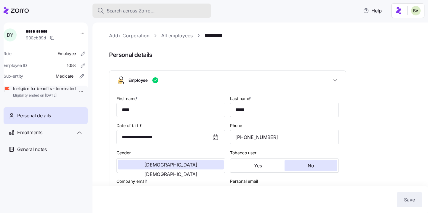
click at [137, 9] on span "Search across Zorro..." at bounding box center [131, 10] width 48 height 7
click at [137, 9] on body "**********" at bounding box center [214, 105] width 428 height 210
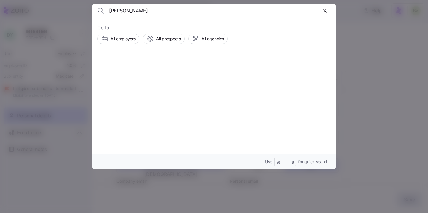
type input "Shaquita Scott"
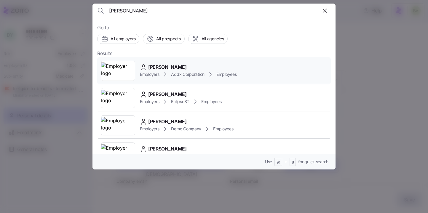
click at [131, 70] on img at bounding box center [118, 71] width 34 height 17
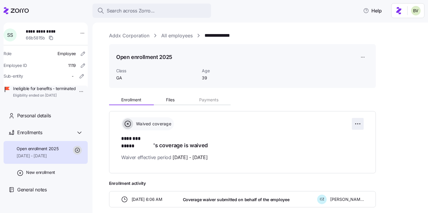
click at [354, 126] on html "**********" at bounding box center [214, 105] width 428 height 210
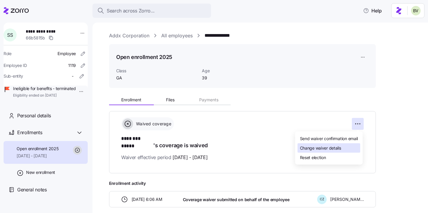
click at [332, 146] on span "Change waiver details" at bounding box center [320, 148] width 41 height 6
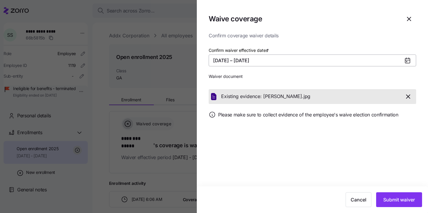
click at [291, 61] on button "07/01/2025 – 12/31/2025" at bounding box center [313, 61] width 208 height 12
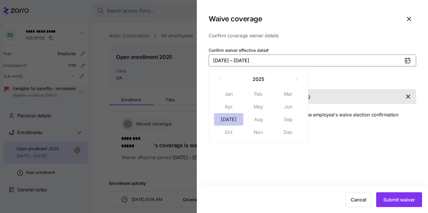
click at [236, 117] on button "Jul" at bounding box center [229, 119] width 30 height 12
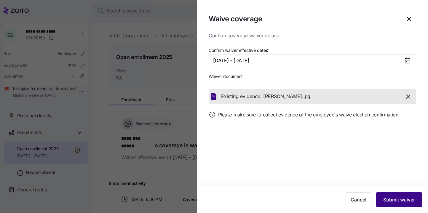
click at [397, 203] on span "Submit waiver" at bounding box center [400, 199] width 32 height 7
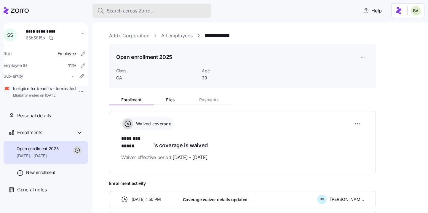
click at [133, 13] on span "Search across Zorro..." at bounding box center [131, 10] width 48 height 7
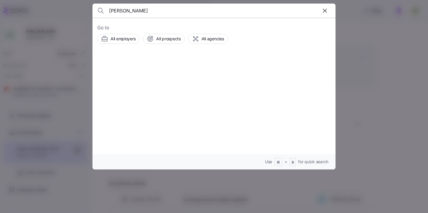
type input "Aaron Powell"
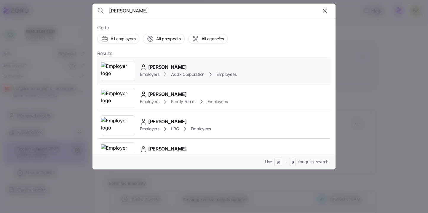
click at [121, 64] on img at bounding box center [118, 71] width 34 height 17
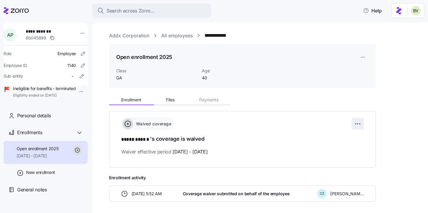
click at [361, 121] on html "**********" at bounding box center [214, 105] width 428 height 210
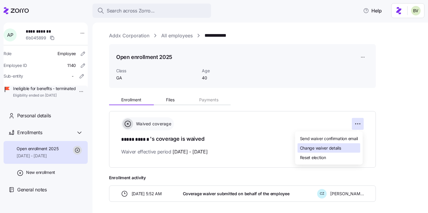
click at [335, 145] on span "Change waiver details" at bounding box center [320, 148] width 41 height 6
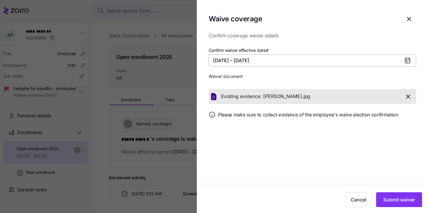
click at [277, 58] on button "07/01/2025 – 12/31/2025" at bounding box center [313, 61] width 208 height 12
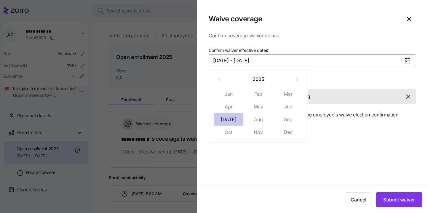
click at [235, 113] on button "Jul" at bounding box center [229, 119] width 30 height 12
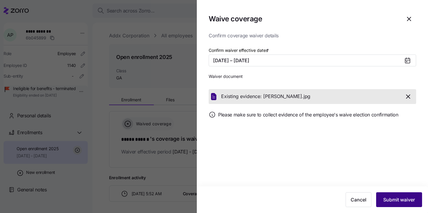
click at [388, 199] on span "Submit waiver" at bounding box center [400, 199] width 32 height 7
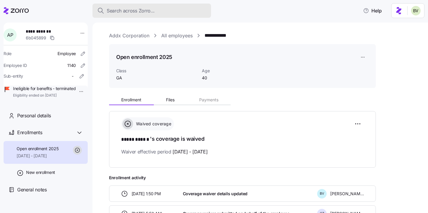
click at [129, 9] on span "Search across Zorro..." at bounding box center [131, 10] width 48 height 7
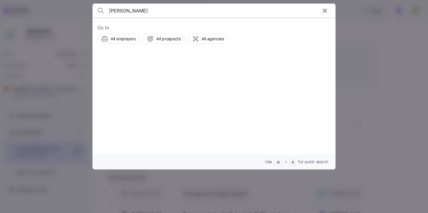
type input "Raphael Bargallo"
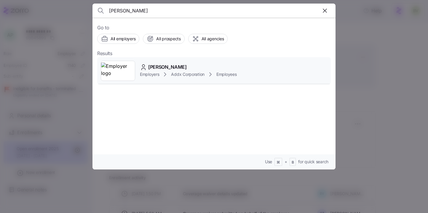
click at [126, 68] on img at bounding box center [118, 71] width 34 height 17
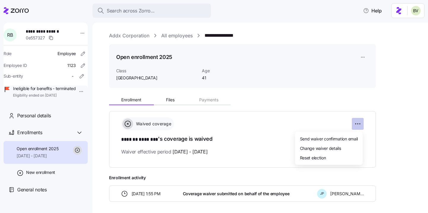
click at [358, 125] on html "**********" at bounding box center [214, 105] width 428 height 210
click at [329, 148] on span "Change waiver details" at bounding box center [320, 148] width 41 height 6
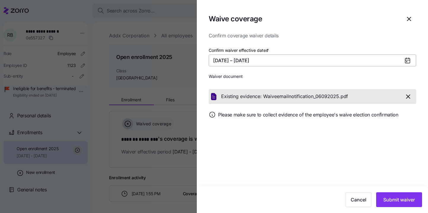
click at [240, 56] on button "07/01/2025 – 12/31/2025" at bounding box center [313, 61] width 208 height 12
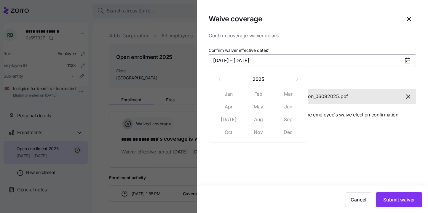
click at [279, 59] on button "07/01/2025 – 12/31/2025" at bounding box center [313, 61] width 208 height 12
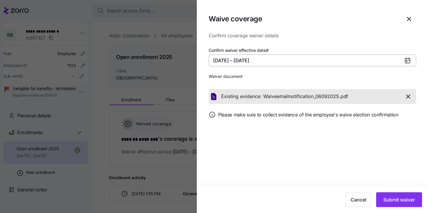
click at [344, 61] on button "07/01/2025 – 12/31/2025" at bounding box center [313, 61] width 208 height 12
click at [408, 20] on icon "button" at bounding box center [409, 18] width 7 height 7
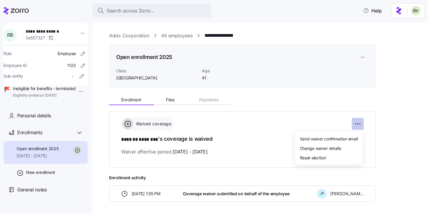
click at [358, 125] on html "**********" at bounding box center [214, 105] width 428 height 210
click at [322, 155] on span "Reset election" at bounding box center [313, 158] width 26 height 6
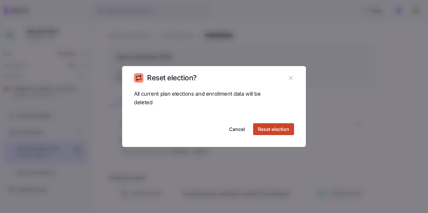
click at [282, 130] on span "Reset election" at bounding box center [273, 129] width 31 height 7
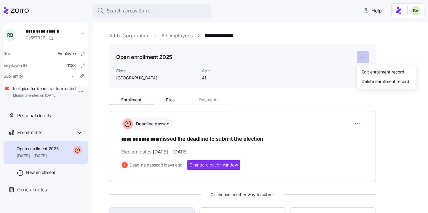
click at [362, 58] on html "**********" at bounding box center [214, 105] width 428 height 210
click at [362, 80] on div "Delete enrollment record" at bounding box center [386, 81] width 48 height 7
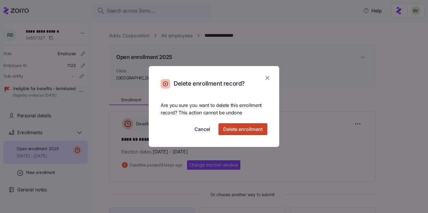
click at [262, 130] on span "Delete enrollment" at bounding box center [242, 129] width 39 height 7
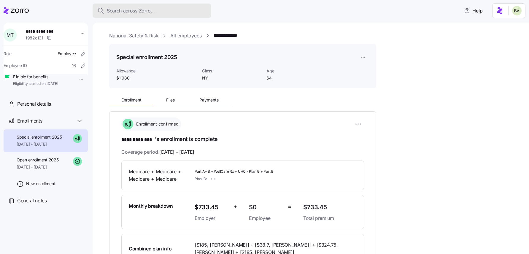
click at [174, 11] on div "Search across Zorro..." at bounding box center [151, 10] width 109 height 7
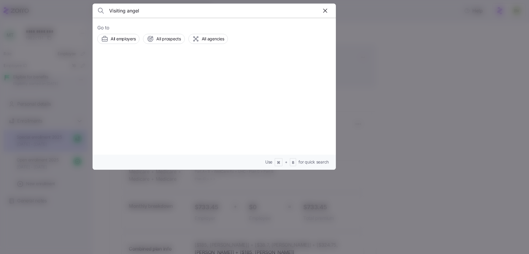
type input "Visiting angel"
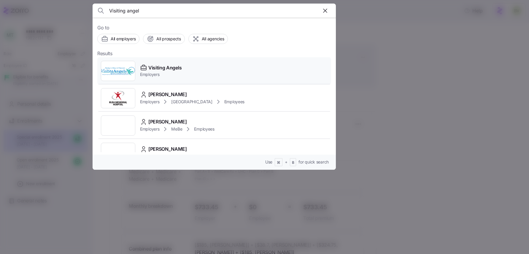
click at [122, 71] on img at bounding box center [118, 71] width 34 height 17
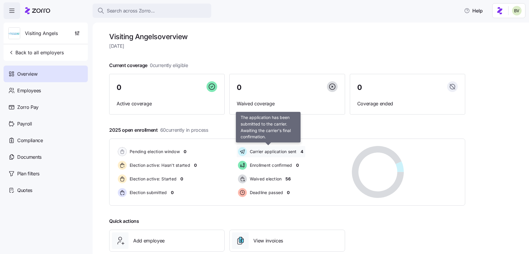
click at [260, 152] on span "Carrier application sent" at bounding box center [272, 152] width 49 height 6
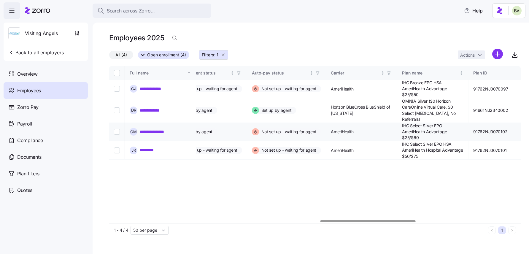
scroll to position [0, 911]
